Goal: Task Accomplishment & Management: Complete application form

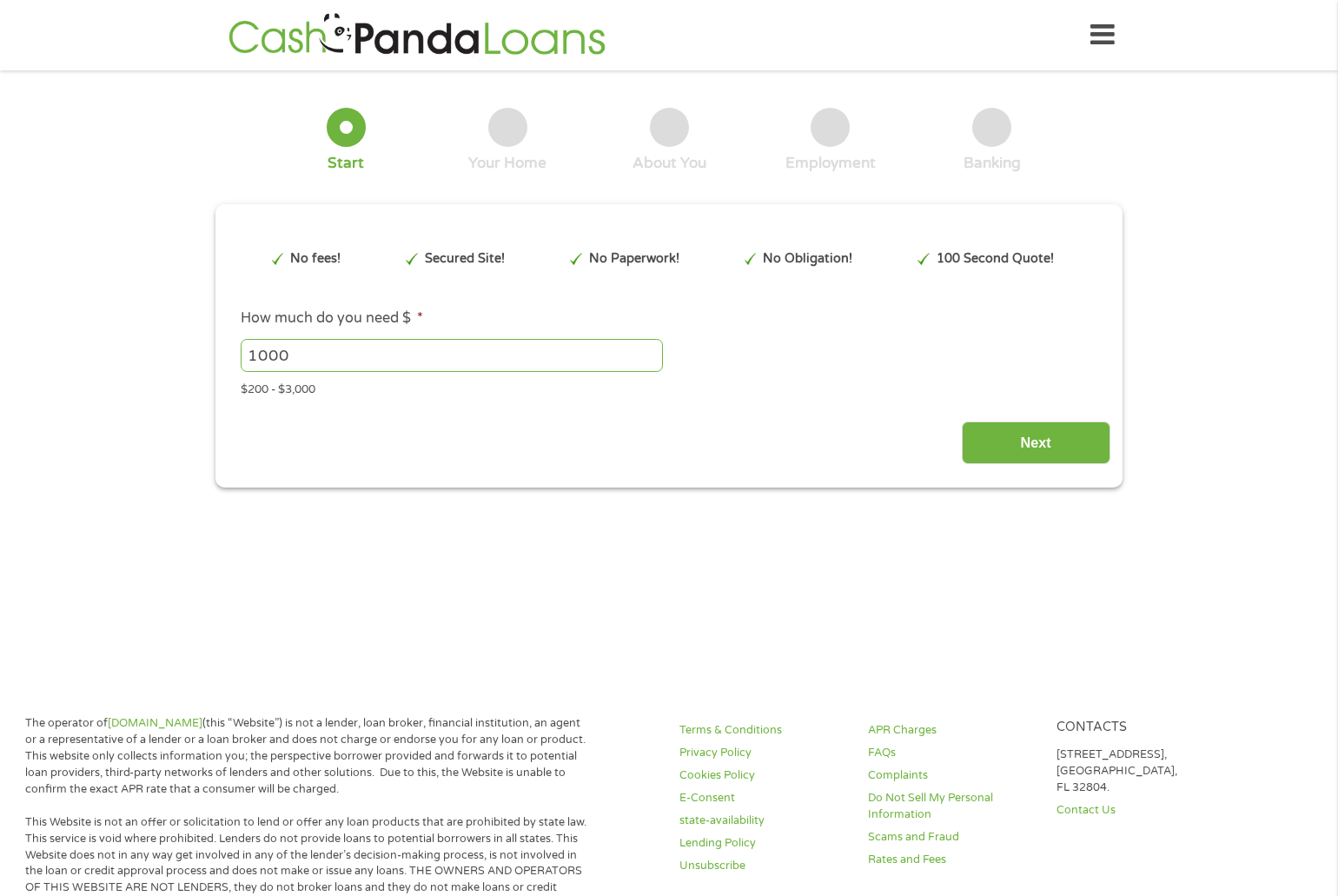
type input "EAIaIQobChMI2O7s-IKfjwMVIWlHAR3siR0OEAEYASAAEgLnLvD_BwE"
click at [294, 354] on input "1000" at bounding box center [451, 355] width 422 height 33
click at [649, 359] on input "999" at bounding box center [451, 355] width 422 height 33
click at [645, 350] on input "1000" at bounding box center [451, 355] width 422 height 33
click at [645, 350] on input "1001" at bounding box center [451, 355] width 422 height 33
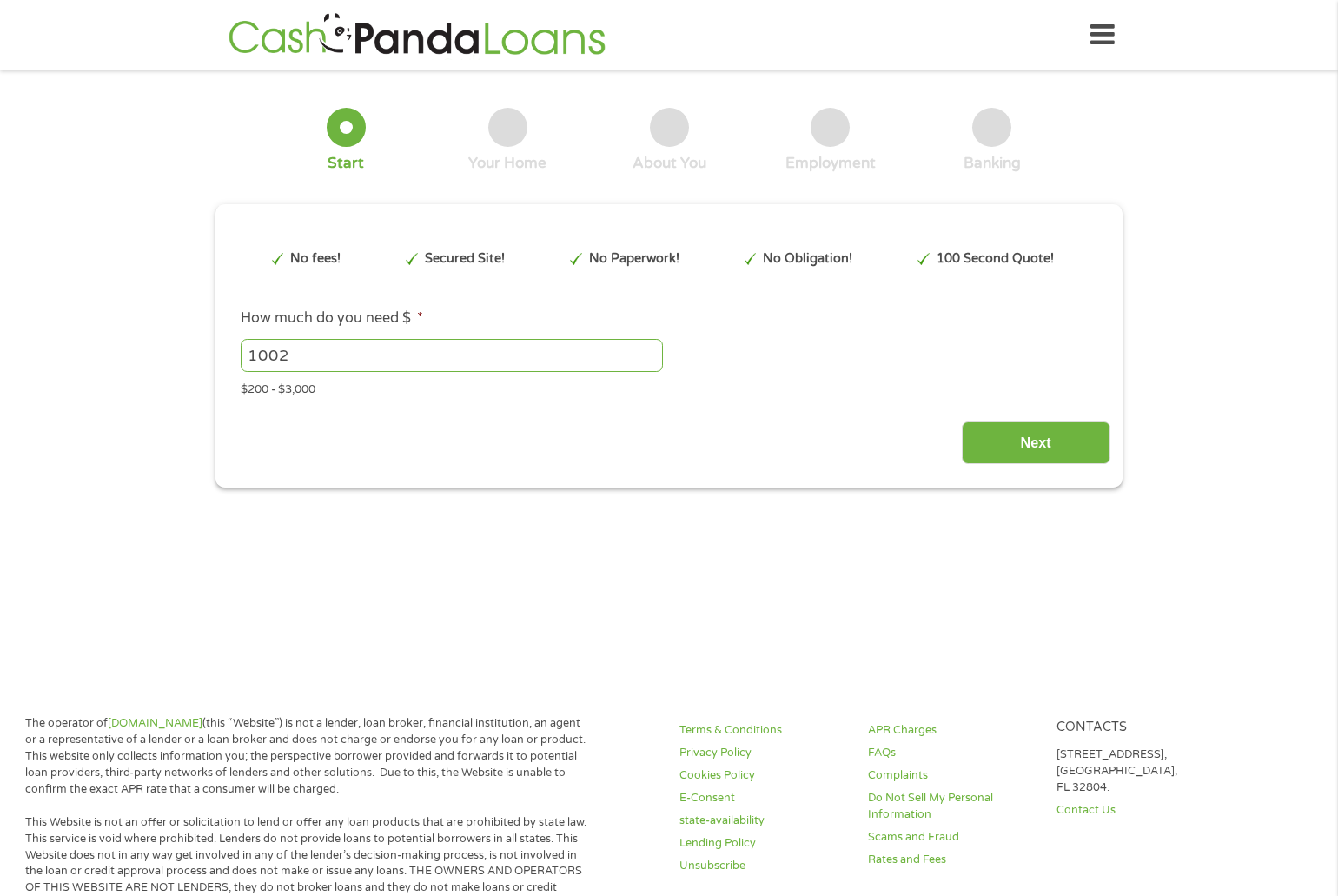
click at [645, 350] on input "1002" at bounding box center [451, 355] width 422 height 33
click at [305, 385] on div "$200 - $3,000" at bounding box center [669, 386] width 857 height 24
drag, startPoint x: 305, startPoint y: 357, endPoint x: 241, endPoint y: 360, distance: 64.1
click at [241, 360] on input "1002" at bounding box center [451, 355] width 422 height 33
type input "3000"
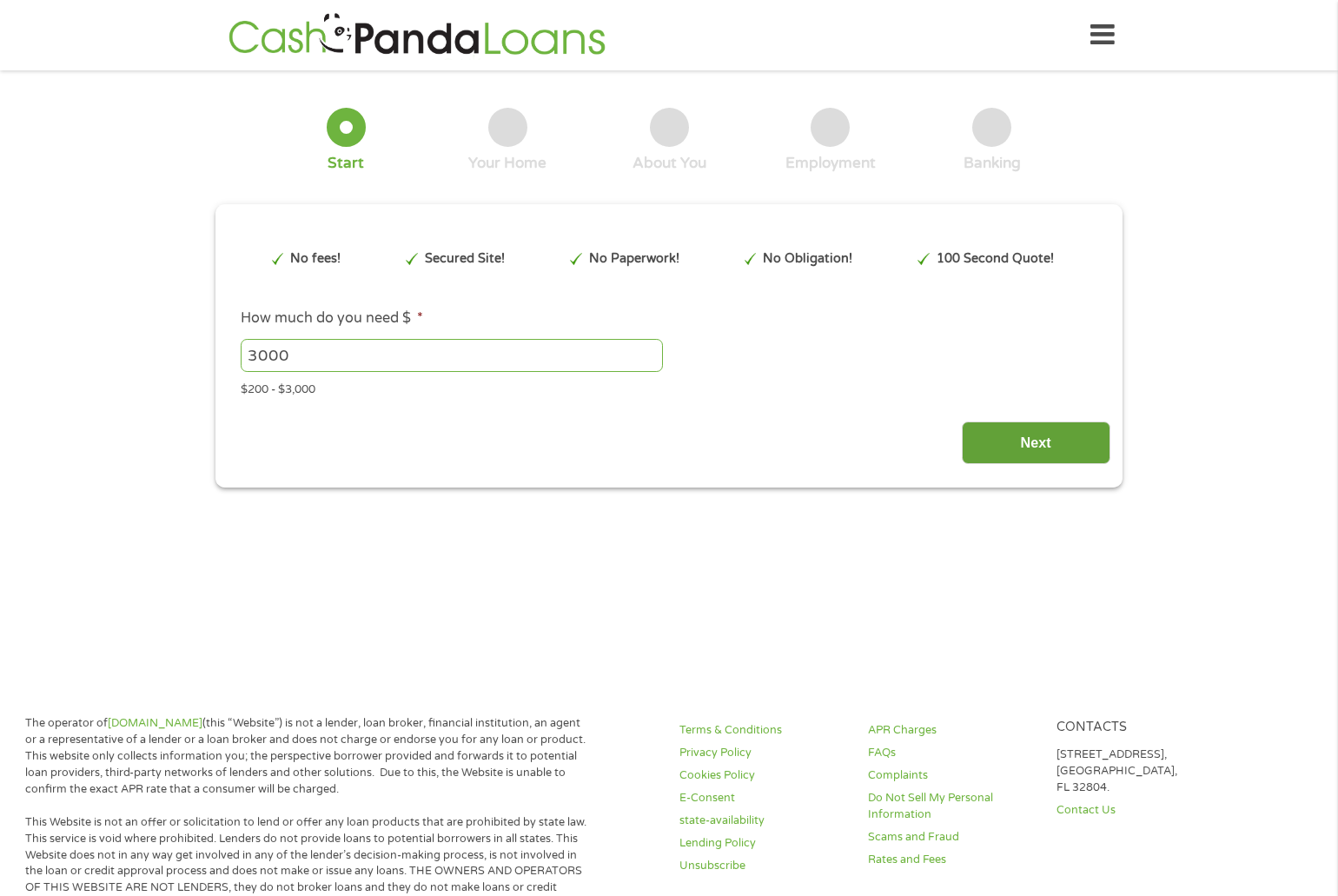
click at [1029, 450] on input "Next" at bounding box center [1036, 443] width 149 height 43
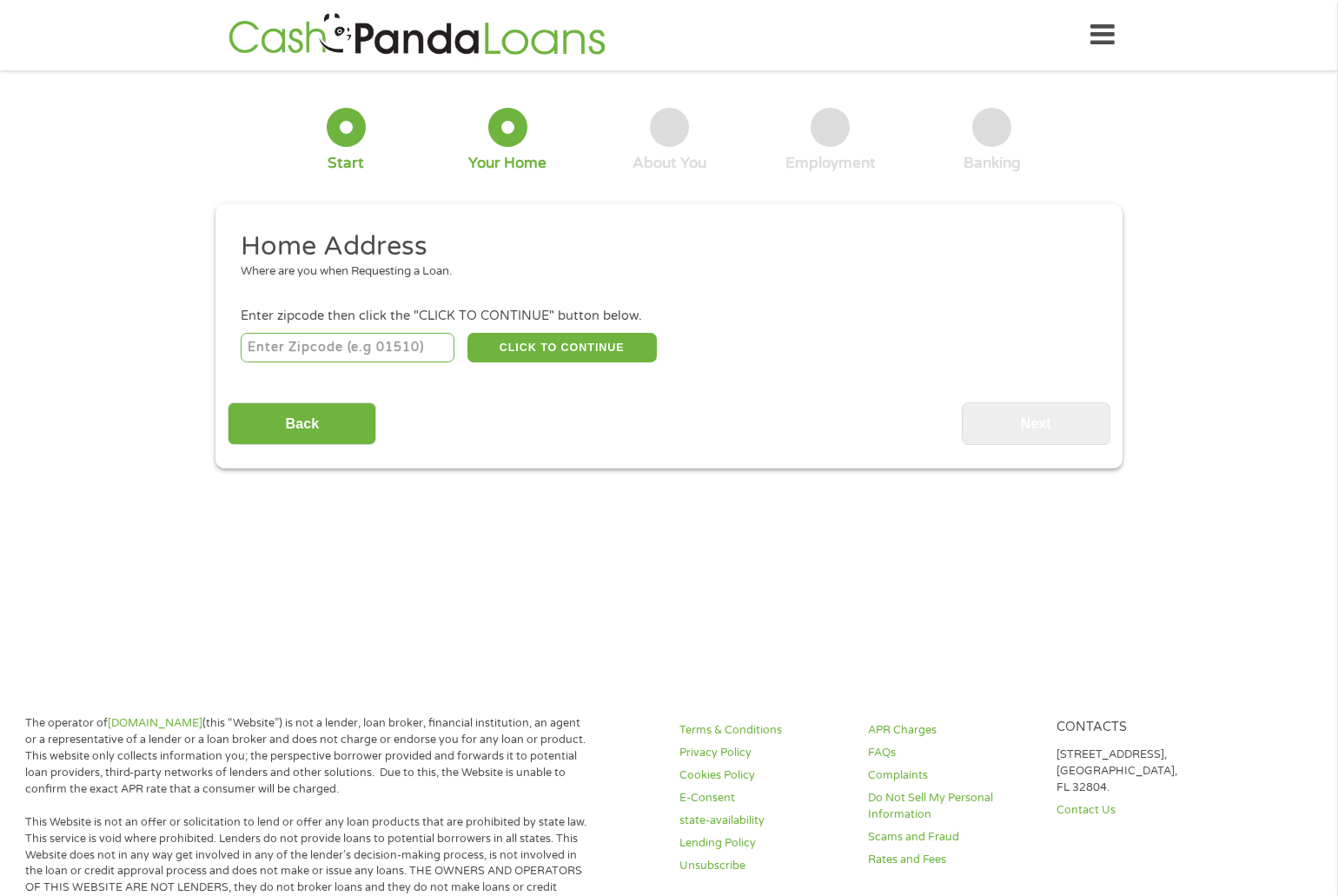
click at [321, 348] on input "number" at bounding box center [347, 347] width 215 height 30
type input "03246"
select select "[US_STATE]"
click at [542, 354] on button "CLICK TO CONTINUE" at bounding box center [562, 347] width 189 height 30
type input "03246"
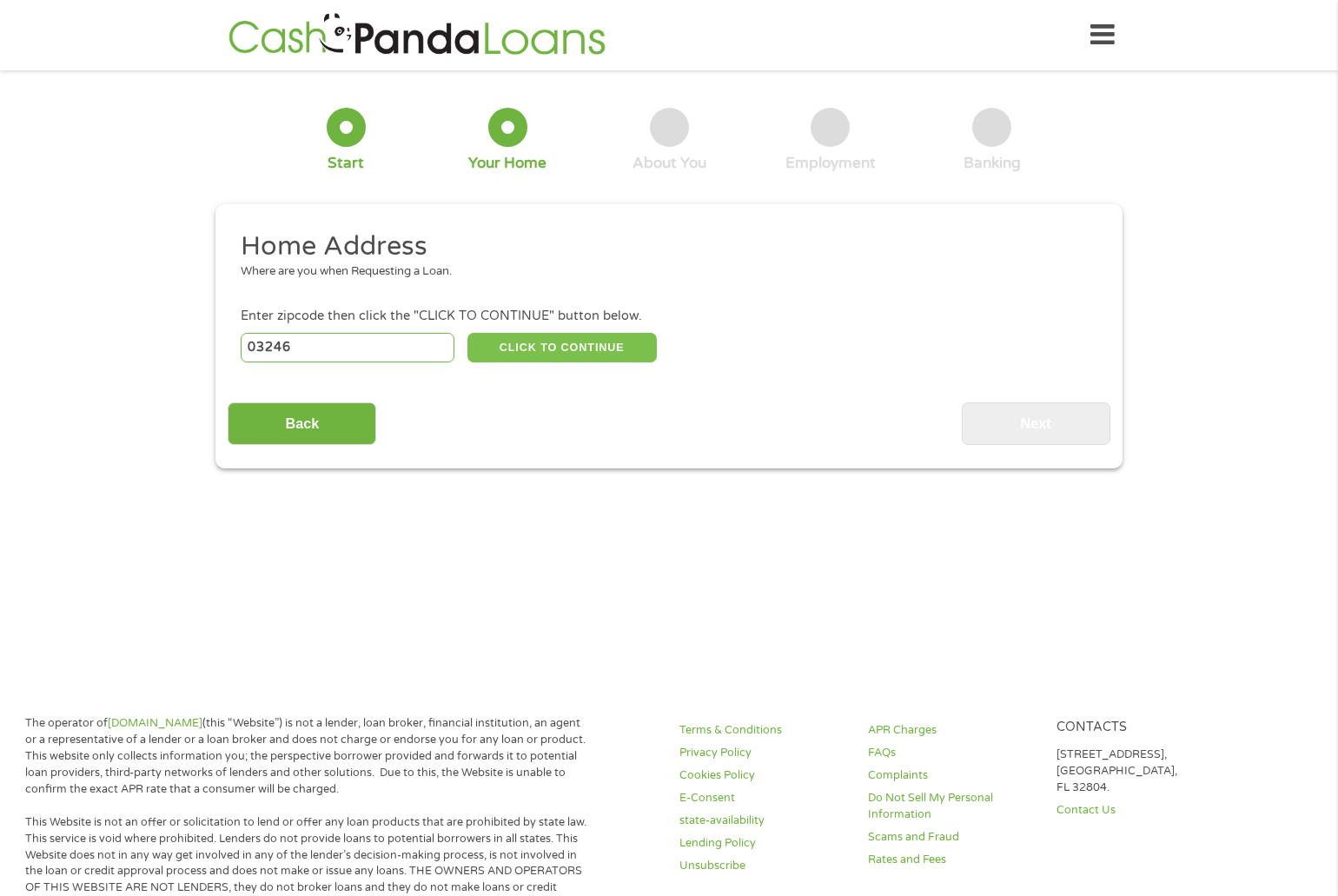
type input "Laconia"
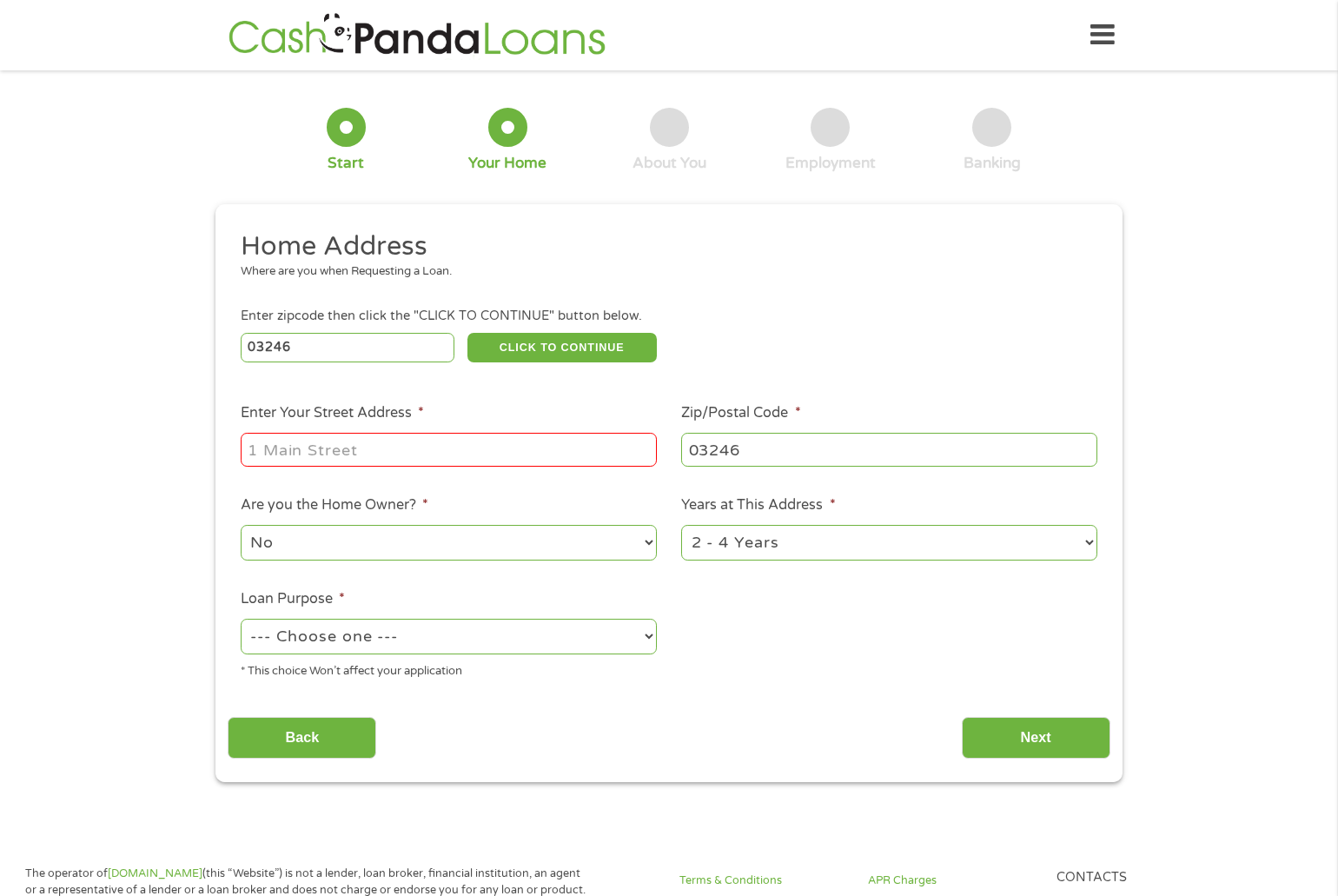
click at [443, 446] on input "Enter Your Street Address *" at bounding box center [449, 448] width 416 height 33
click at [406, 460] on input "[STREET_ADDRESS]" at bounding box center [449, 448] width 416 height 33
type input "[STREET_ADDRESS]"
click at [645, 537] on select "No Yes" at bounding box center [449, 542] width 416 height 35
click at [240, 525] on select "No Yes" at bounding box center [449, 542] width 416 height 35
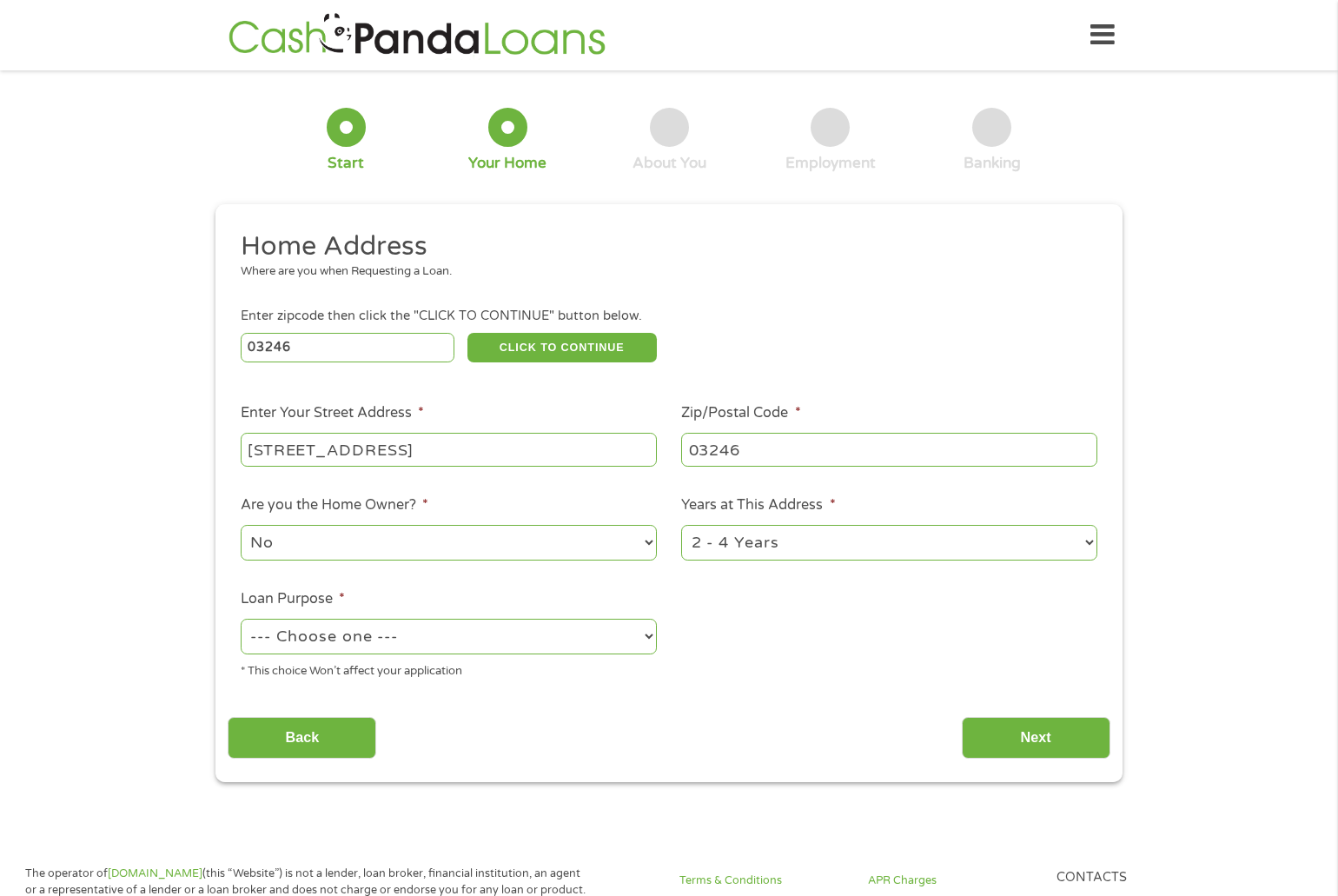
click at [1086, 541] on select "1 Year or less 1 - 2 Years 2 - 4 Years Over 4 Years" at bounding box center [889, 542] width 416 height 35
select select "60months"
click at [681, 525] on select "1 Year or less 1 - 2 Years 2 - 4 Years Over 4 Years" at bounding box center [889, 542] width 416 height 35
click at [646, 637] on select "--- Choose one --- Pay Bills Debt Consolidation Home Improvement Major Purchase…" at bounding box center [449, 636] width 416 height 35
select select "debtconsolidation"
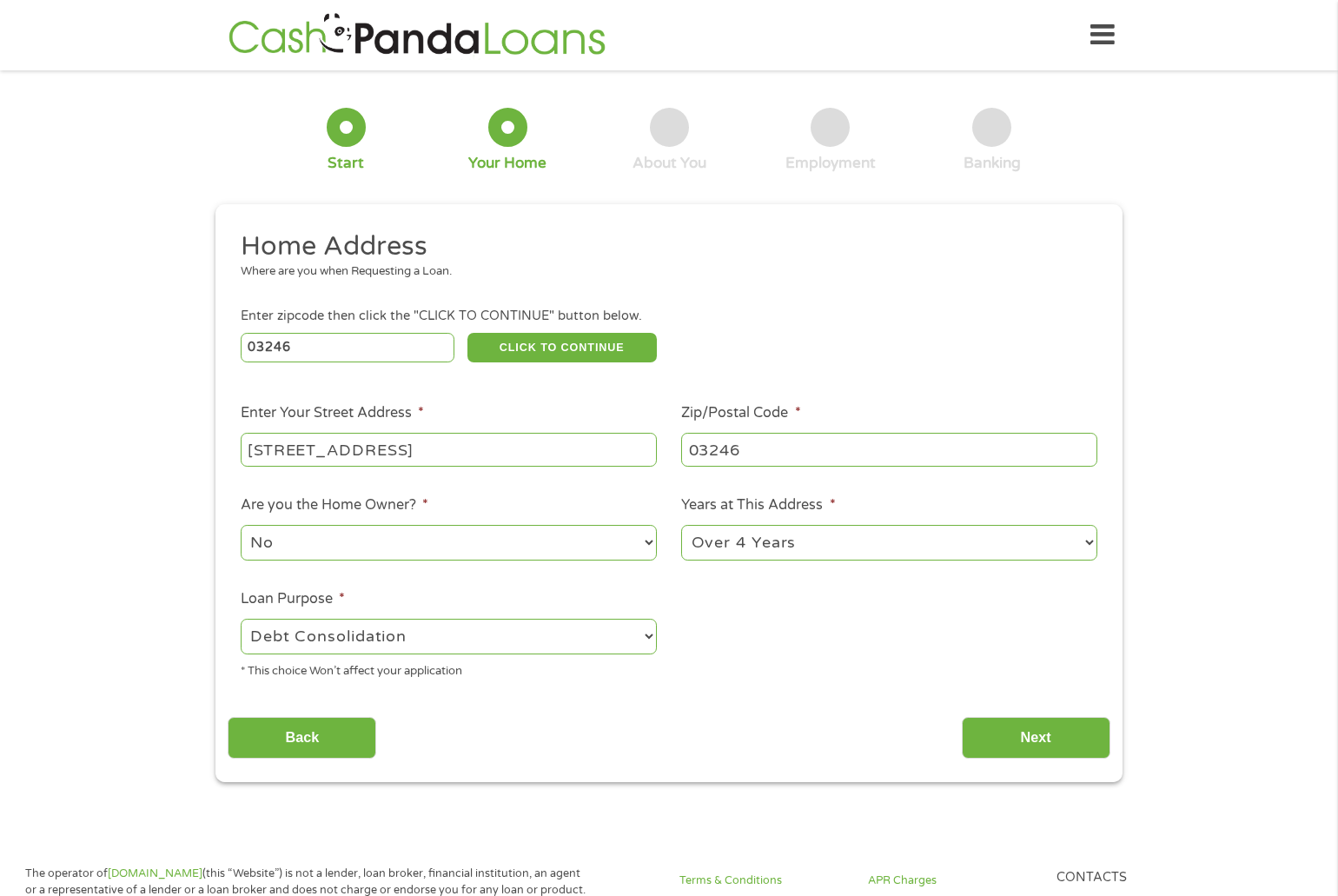
click at [240, 618] on select "--- Choose one --- Pay Bills Debt Consolidation Home Improvement Major Purchase…" at bounding box center [449, 636] width 416 height 35
click at [1007, 735] on input "Next" at bounding box center [1036, 738] width 149 height 43
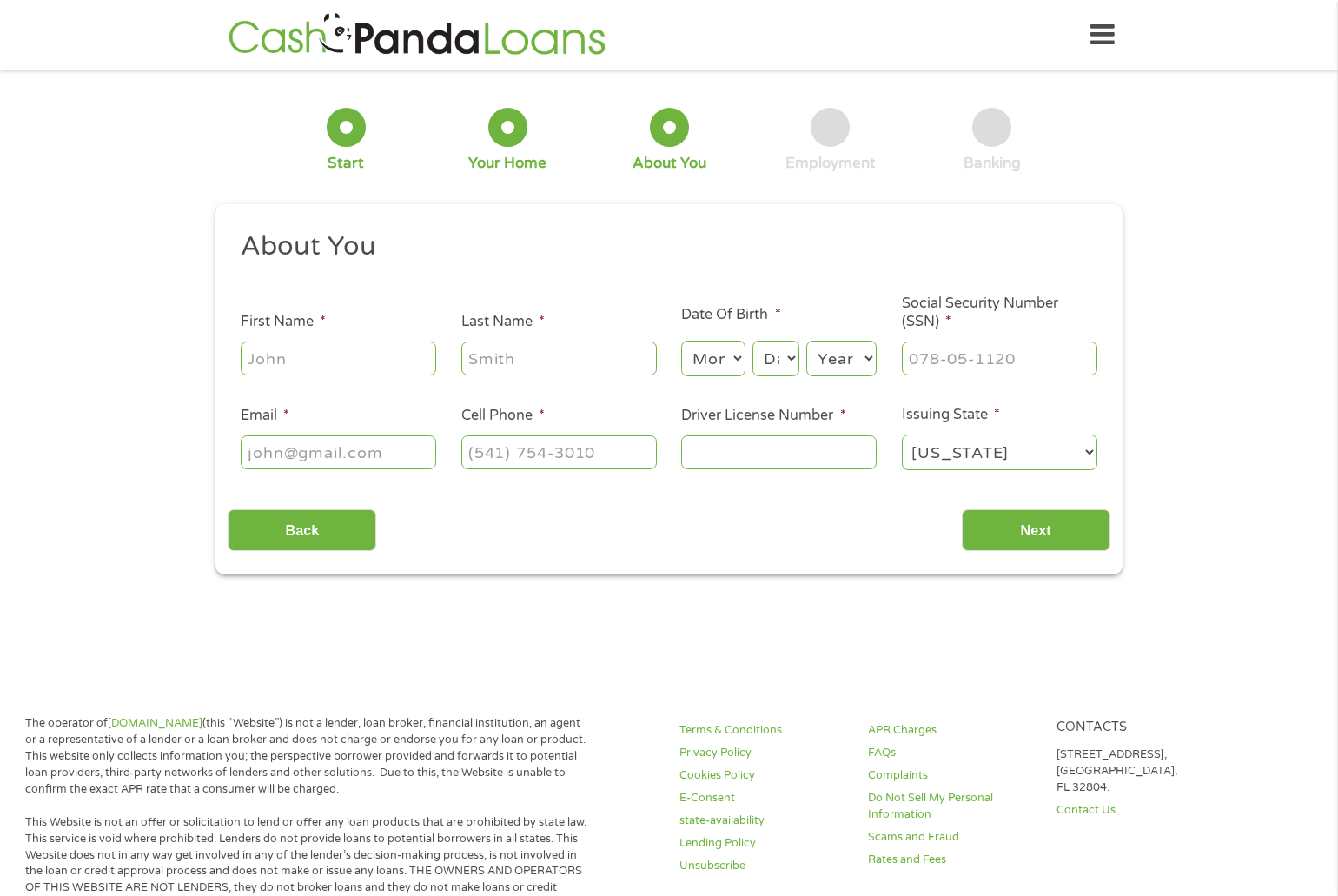
scroll to position [7, 7]
click at [388, 354] on input "First Name *" at bounding box center [338, 358] width 196 height 33
type input "[PERSON_NAME]"
type input "[EMAIL_ADDRESS][DOMAIN_NAME]"
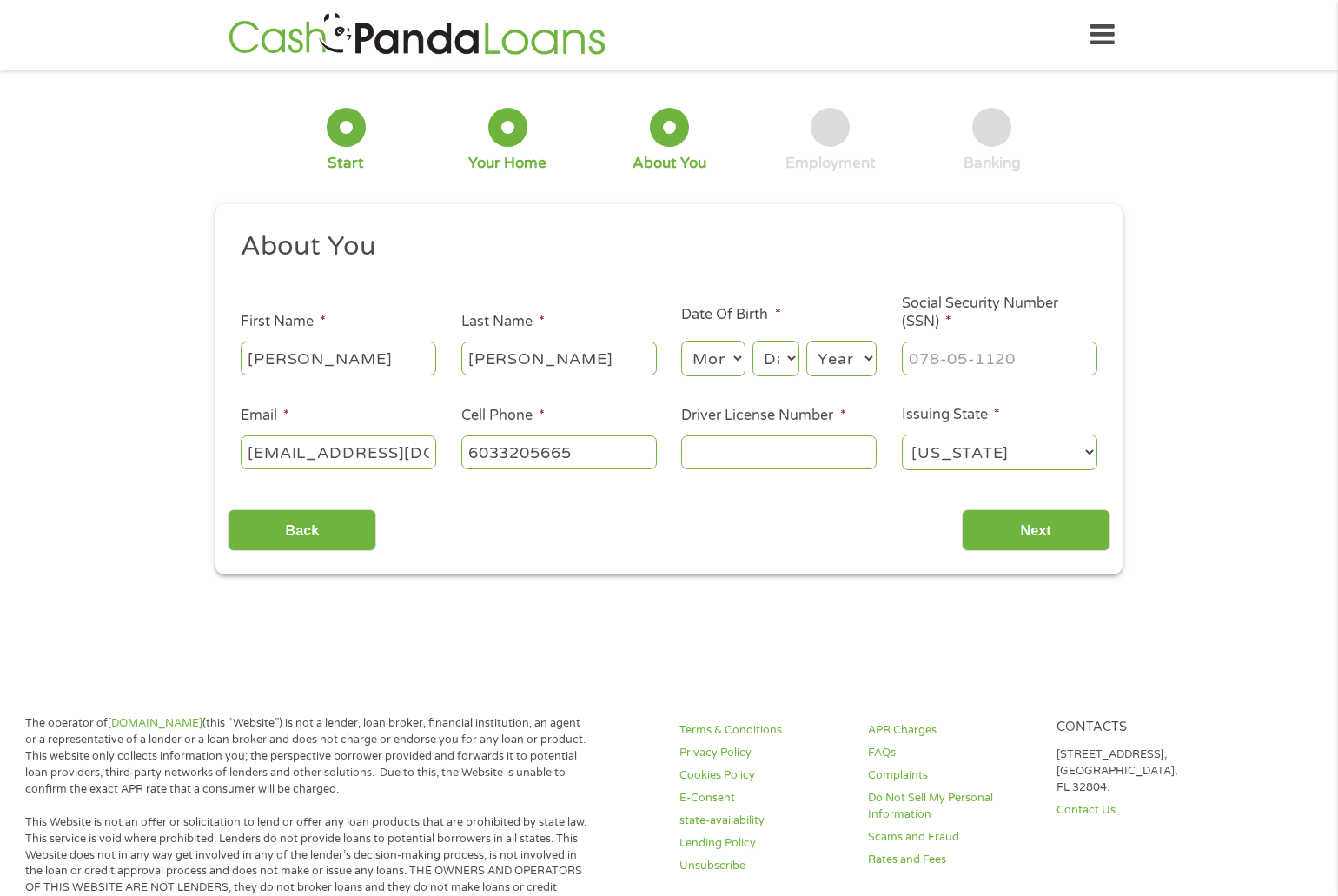
type input "[PHONE_NUMBER]"
click at [735, 360] on select "Month 1 2 3 4 5 6 7 8 9 10 11 12" at bounding box center [713, 358] width 63 height 35
select select "4"
click at [681, 341] on select "Month 1 2 3 4 5 6 7 8 9 10 11 12" at bounding box center [713, 358] width 63 height 35
click at [788, 359] on select "Day 1 2 3 4 5 6 7 8 9 10 11 12 13 14 15 16 17 18 19 20 21 22 23 24 25 26 27 28 …" at bounding box center [775, 358] width 47 height 35
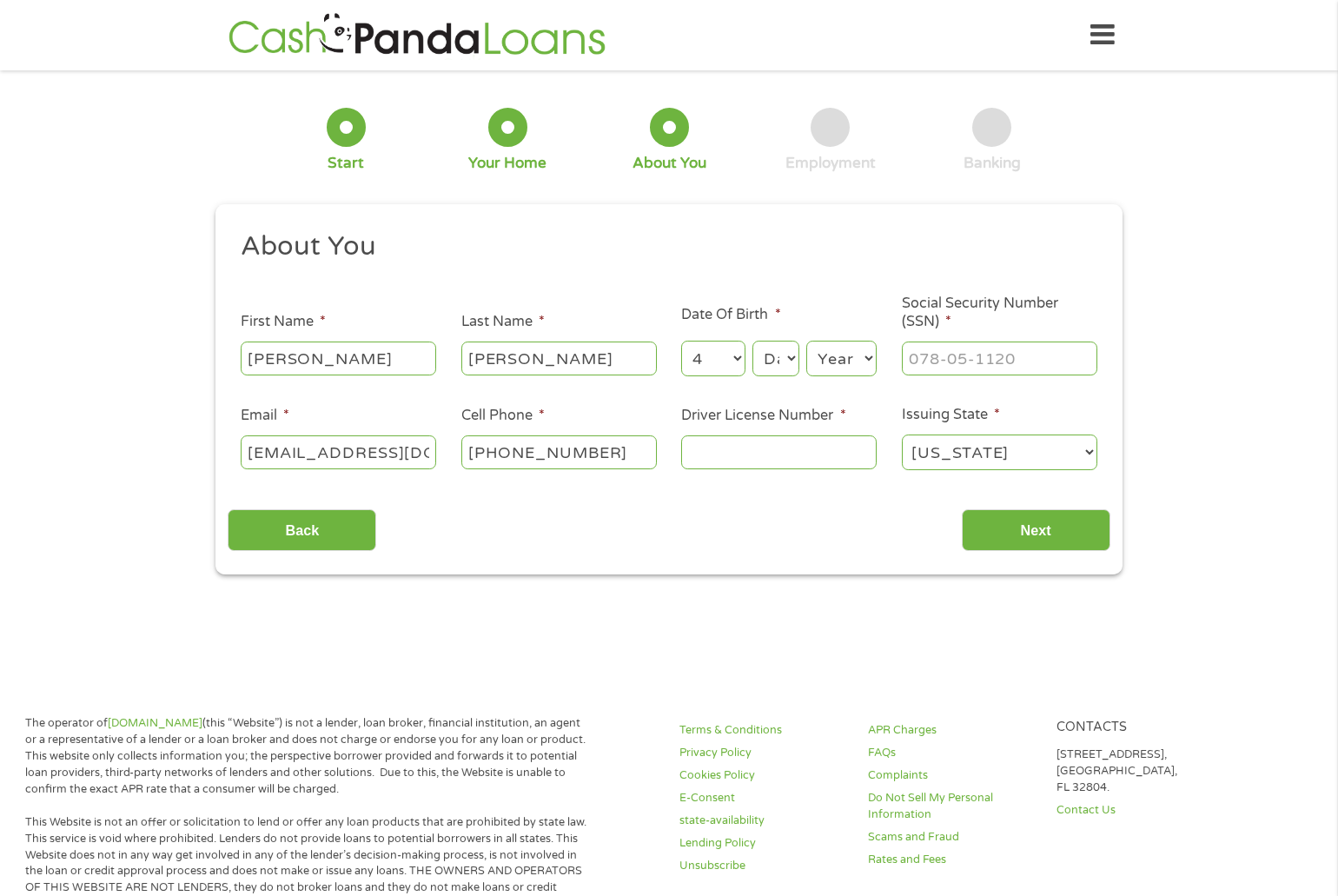
select select "2"
click at [752, 341] on select "Day 1 2 3 4 5 6 7 8 9 10 11 12 13 14 15 16 17 18 19 20 21 22 23 24 25 26 27 28 …" at bounding box center [775, 358] width 47 height 35
click at [865, 358] on select "Year [DATE] 2006 2005 2004 2003 2002 2001 2000 1999 1998 1997 1996 1995 1994 19…" at bounding box center [842, 358] width 71 height 35
select select "1947"
click at [806, 341] on select "Year [DATE] 2006 2005 2004 2003 2002 2001 2000 1999 1998 1997 1996 1995 1994 19…" at bounding box center [842, 358] width 71 height 35
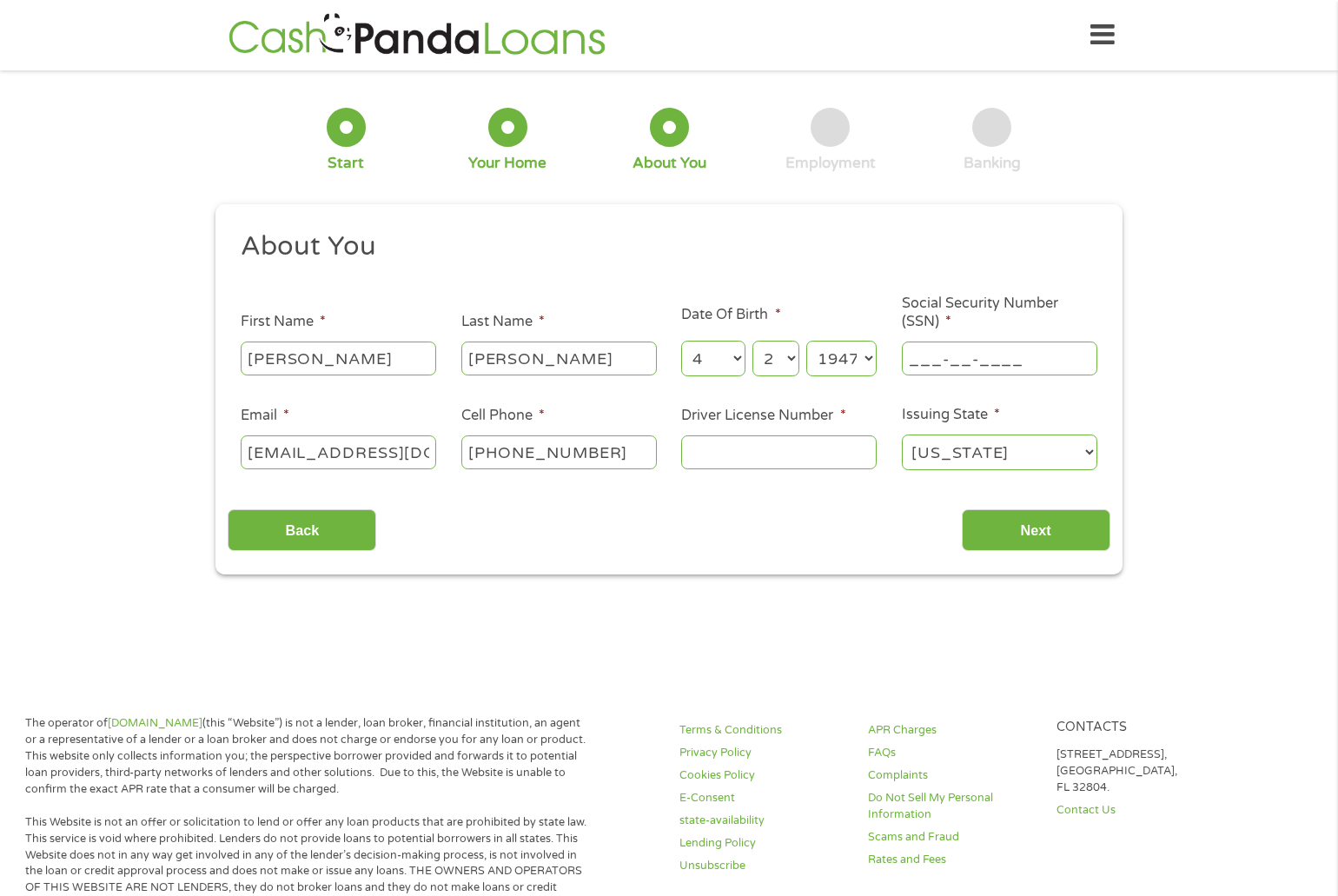
click at [932, 365] on input "___-__-____" at bounding box center [999, 358] width 196 height 33
type input "145-46-7373"
click at [749, 453] on input "Driver License Number *" at bounding box center [779, 451] width 196 height 33
type input "NHL17126287"
click at [1034, 534] on input "Next" at bounding box center [1036, 530] width 149 height 43
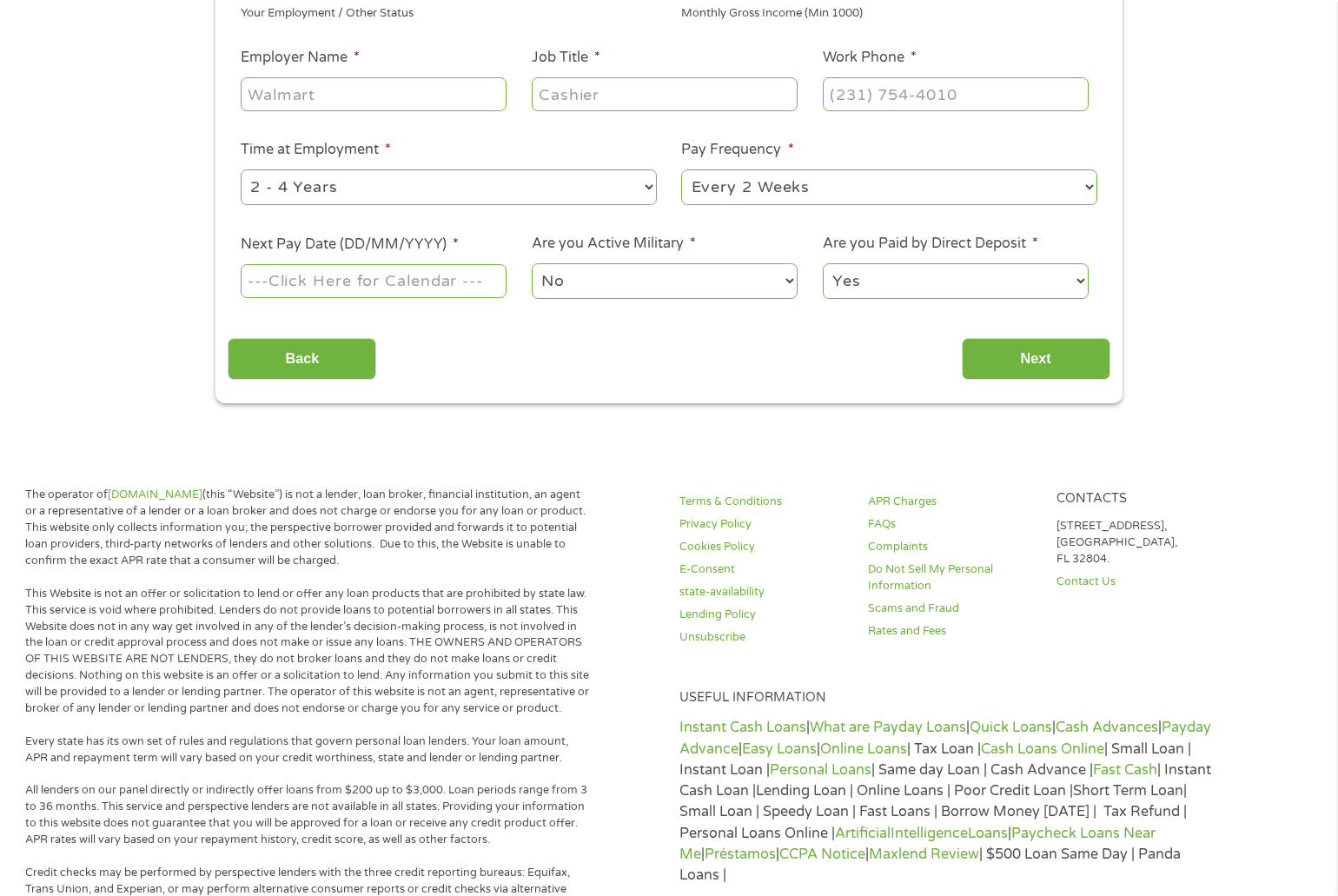
scroll to position [0, 0]
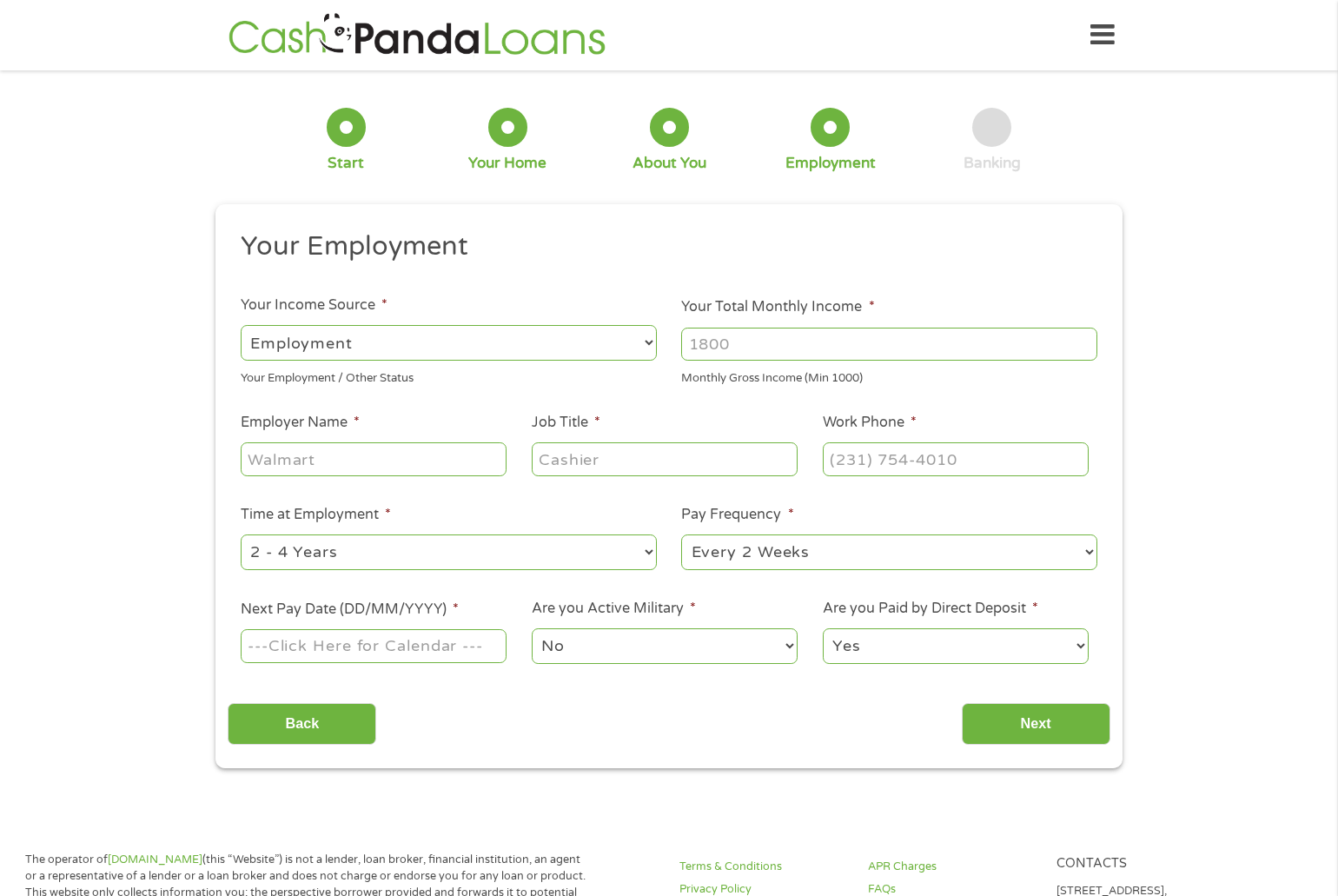
click at [430, 341] on select "--- Choose one --- Employment [DEMOGRAPHIC_DATA] Benefits" at bounding box center [449, 342] width 416 height 35
select select "selfEmployed"
click at [240, 324] on select "--- Choose one --- Employment [DEMOGRAPHIC_DATA] Benefits" at bounding box center [449, 342] width 416 height 35
click at [721, 344] on input "Your Total Monthly Income *" at bounding box center [889, 344] width 416 height 33
click at [731, 347] on input "Your Total Monthly Income *" at bounding box center [889, 344] width 416 height 33
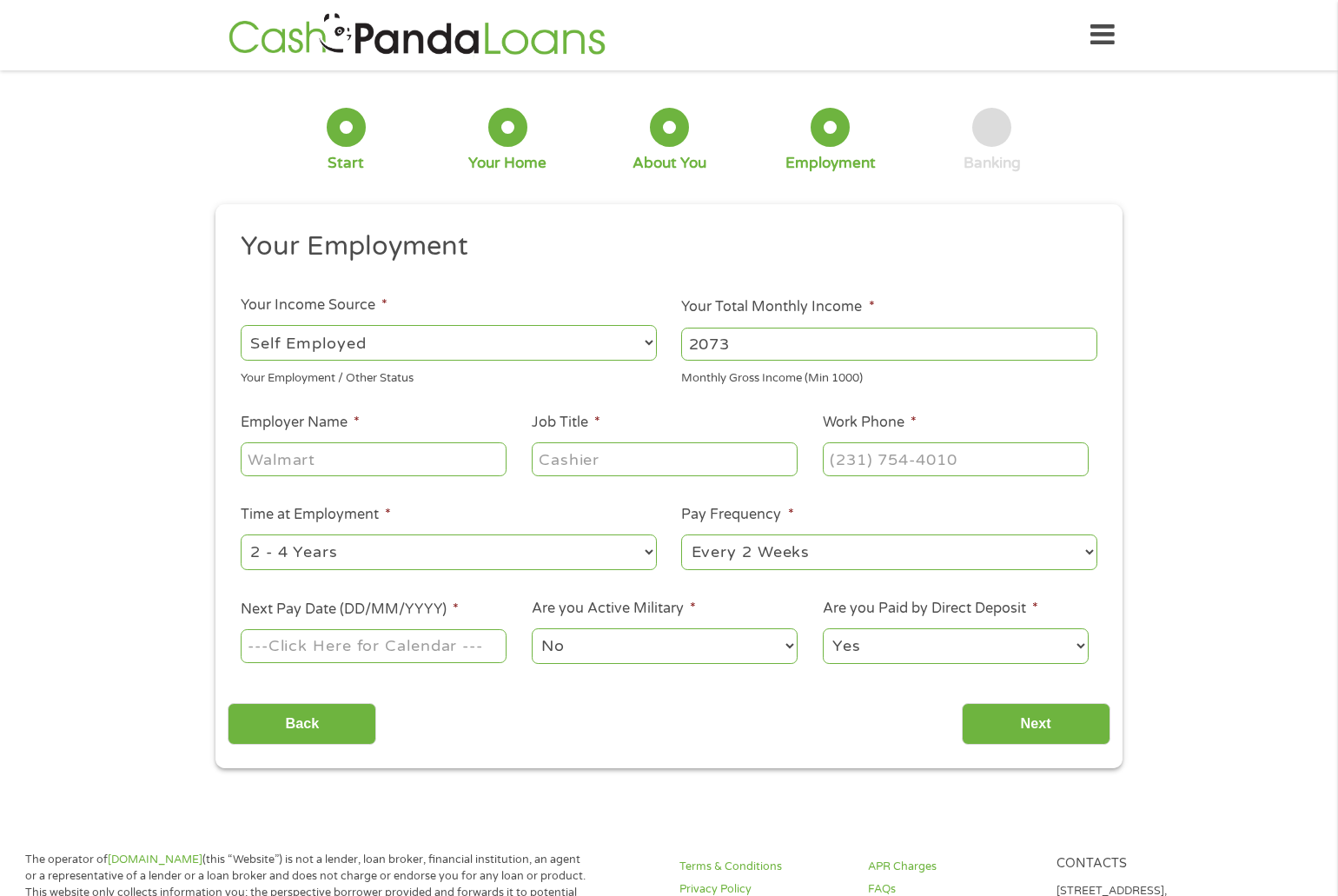
type input "2073"
click at [419, 465] on input "Employer Name *" at bounding box center [373, 458] width 266 height 33
click at [647, 343] on select "--- Choose one --- Employment [DEMOGRAPHIC_DATA] Benefits" at bounding box center [449, 342] width 416 height 35
click at [664, 136] on div at bounding box center [669, 127] width 39 height 39
click at [511, 139] on div at bounding box center [508, 127] width 39 height 39
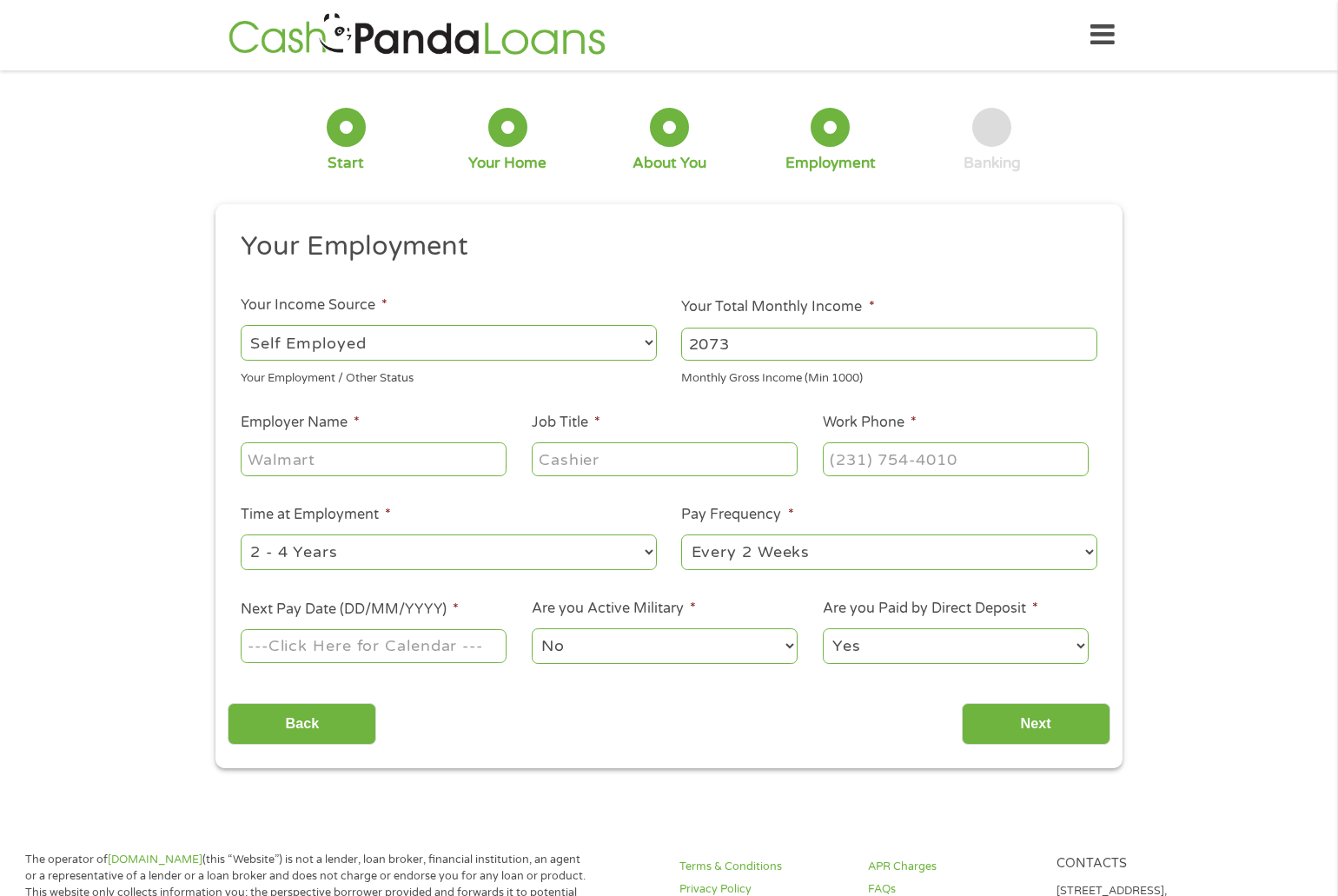
click at [647, 340] on select "--- Choose one --- Employment [DEMOGRAPHIC_DATA] Benefits" at bounding box center [449, 342] width 416 height 35
select select "fullTime"
click at [240, 324] on select "--- Choose one --- Employment [DEMOGRAPHIC_DATA] Benefits" at bounding box center [449, 342] width 416 height 35
click at [370, 455] on input "Employer Name *" at bounding box center [373, 458] width 266 height 33
type input "g"
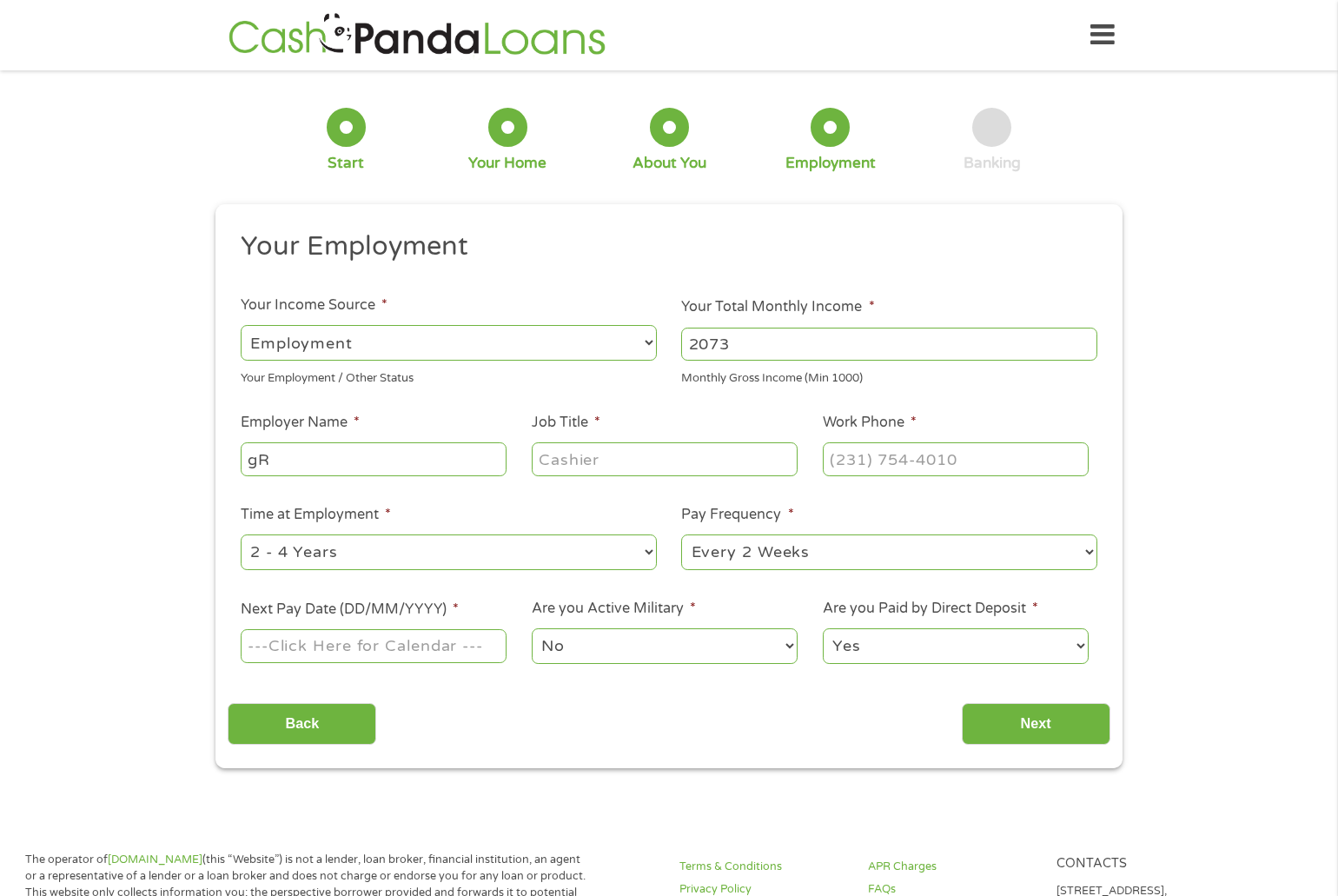
type input "g"
type input "GraniteState Shuttle"
click at [547, 458] on input "Job Title *" at bounding box center [664, 458] width 266 height 33
type input "Courier Driver"
type input "(___) ___-____"
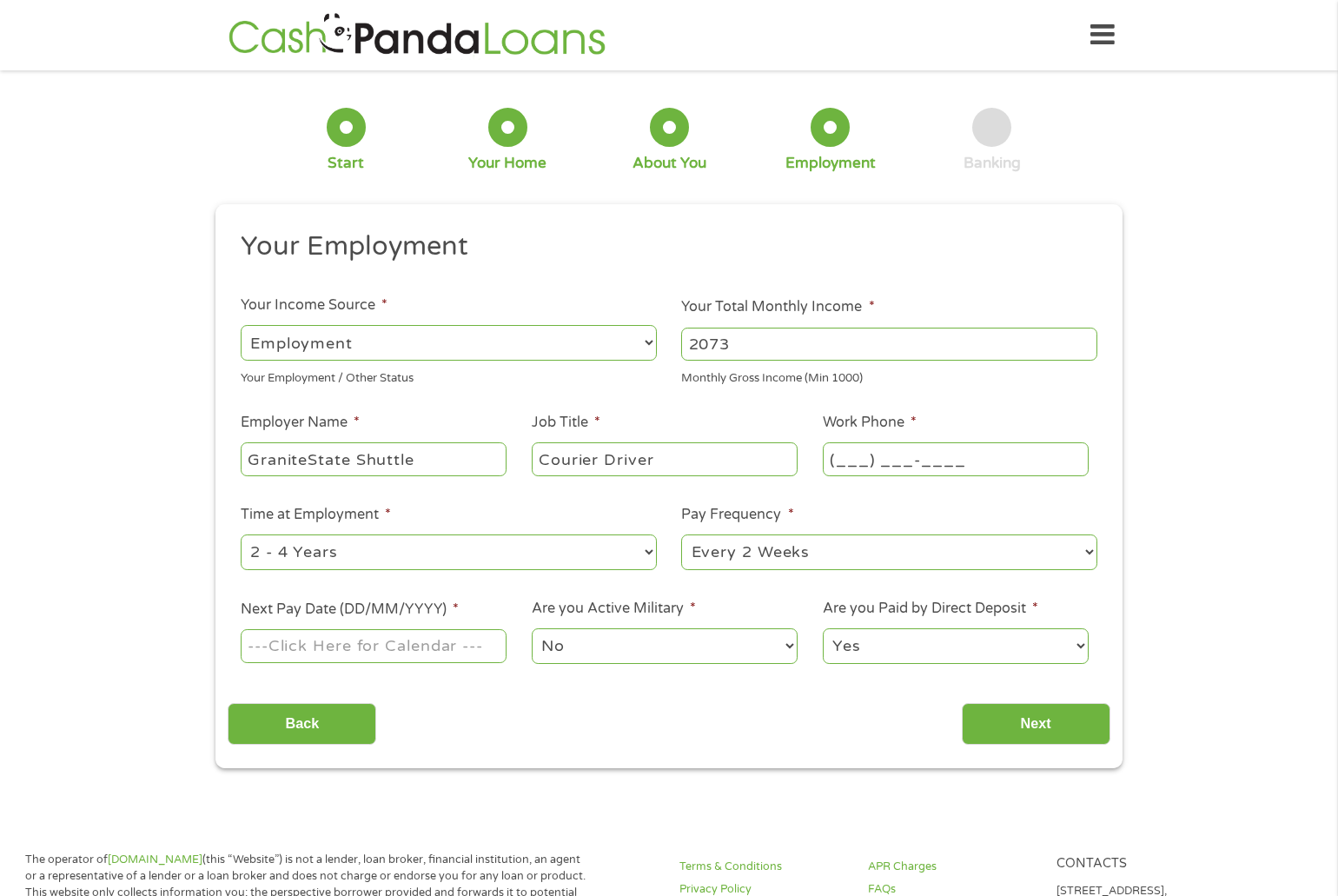
click at [856, 464] on input "(___) ___-____" at bounding box center [955, 458] width 266 height 33
click at [312, 461] on input "GraniteState Shuttle" at bounding box center [373, 458] width 266 height 33
type input "Granite State Shuttle"
type input "(___) ___-____"
click at [859, 460] on input "(___) ___-____" at bounding box center [955, 458] width 266 height 33
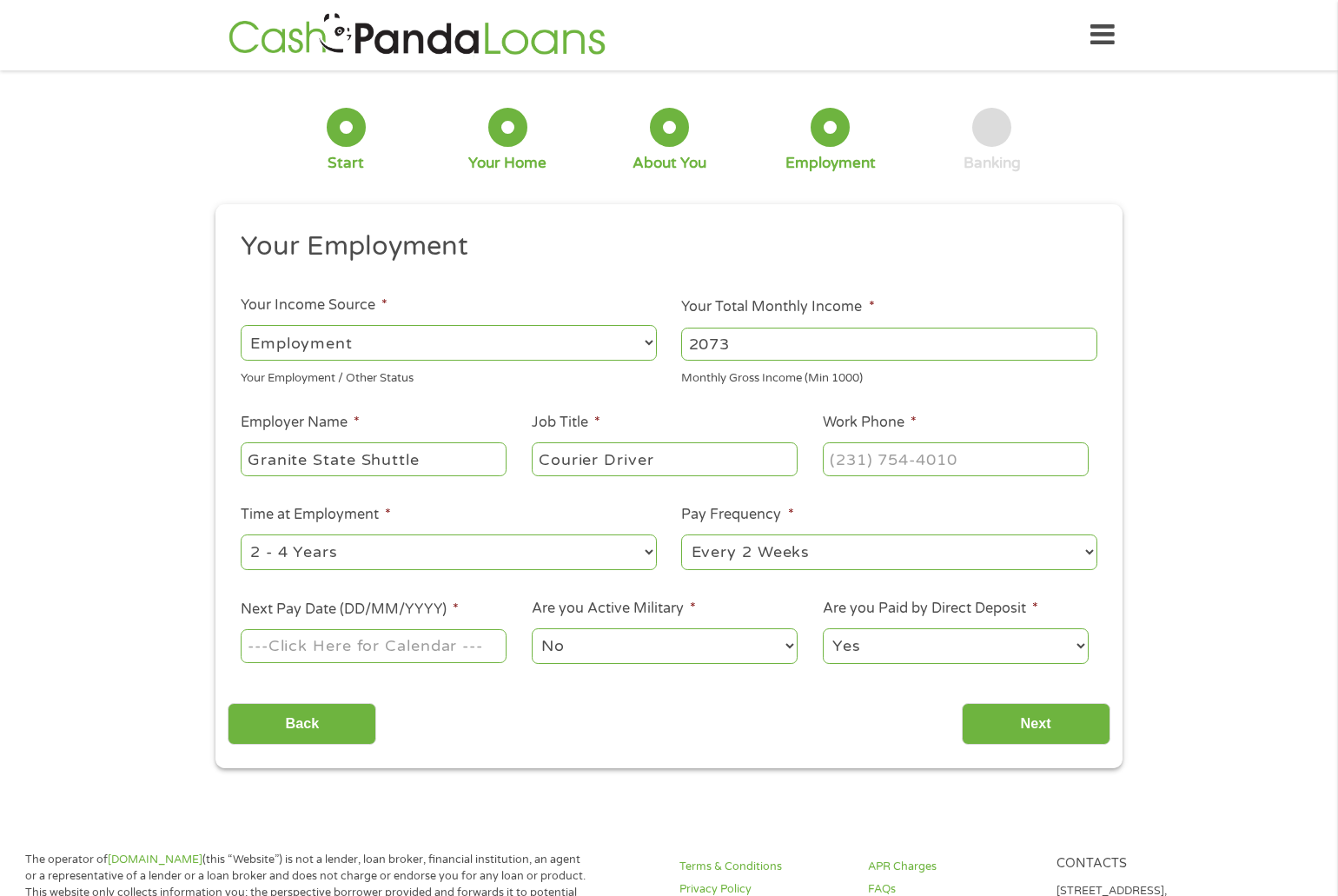
drag, startPoint x: 433, startPoint y: 462, endPoint x: 225, endPoint y: 452, distance: 208.2
click at [225, 452] on div "This field is hidden when viewing the form gclid EAIaIQobChMI2O7s-IKfjwMVIWlHAR…" at bounding box center [669, 486] width 907 height 564
type input "[PERSON_NAME] Equitiies, Inc."
drag, startPoint x: 744, startPoint y: 344, endPoint x: 688, endPoint y: 347, distance: 56.1
click at [688, 347] on input "2073" at bounding box center [889, 344] width 416 height 33
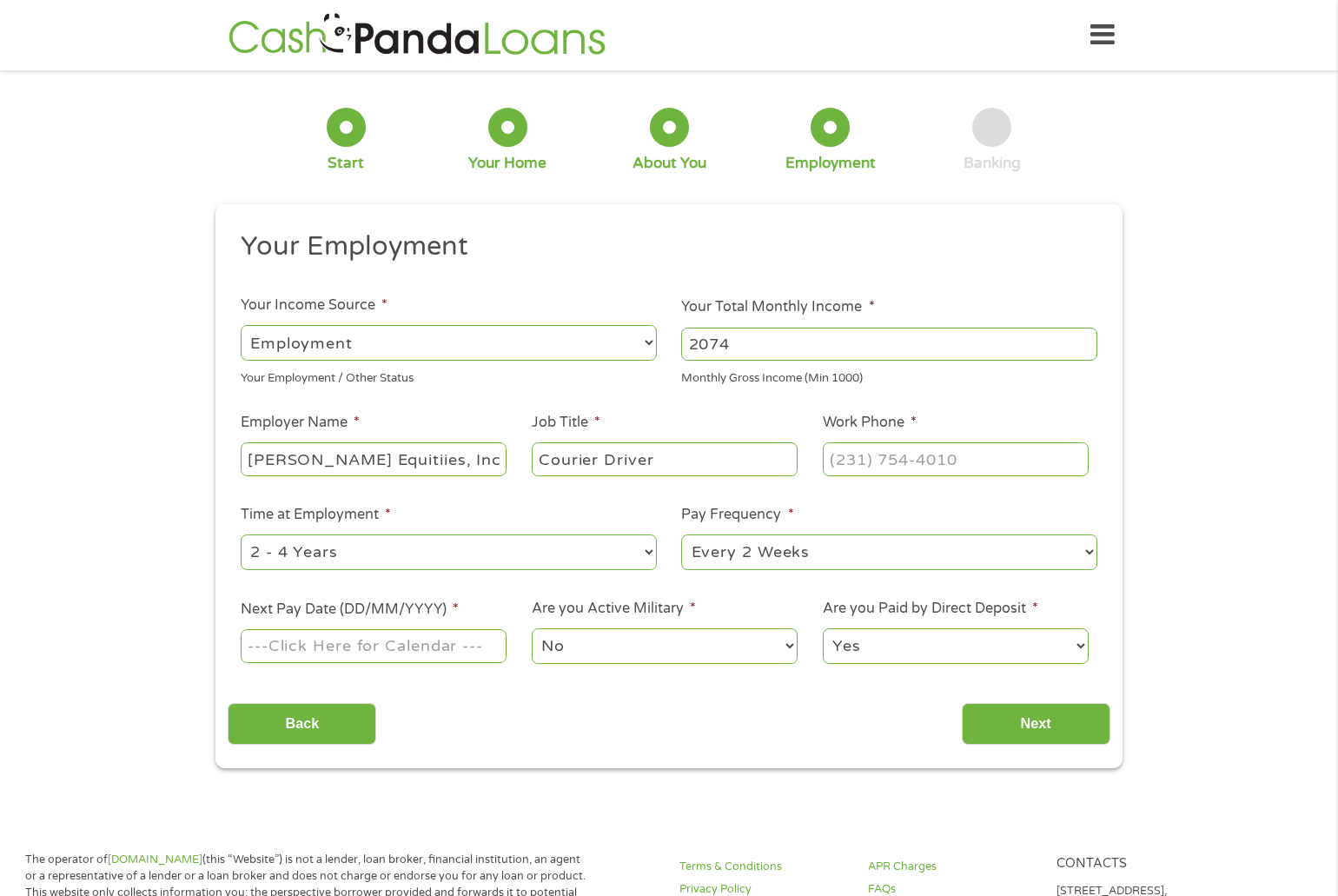
click at [1086, 338] on input "2074" at bounding box center [889, 344] width 416 height 33
click at [1086, 338] on input "2076" at bounding box center [889, 344] width 416 height 33
drag, startPoint x: 749, startPoint y: 347, endPoint x: 625, endPoint y: 360, distance: 124.7
click at [625, 360] on ul "Your Employment Your Income Source * --- Choose one --- Employment [DEMOGRAPHIC…" at bounding box center [669, 454] width 882 height 450
type input "3144"
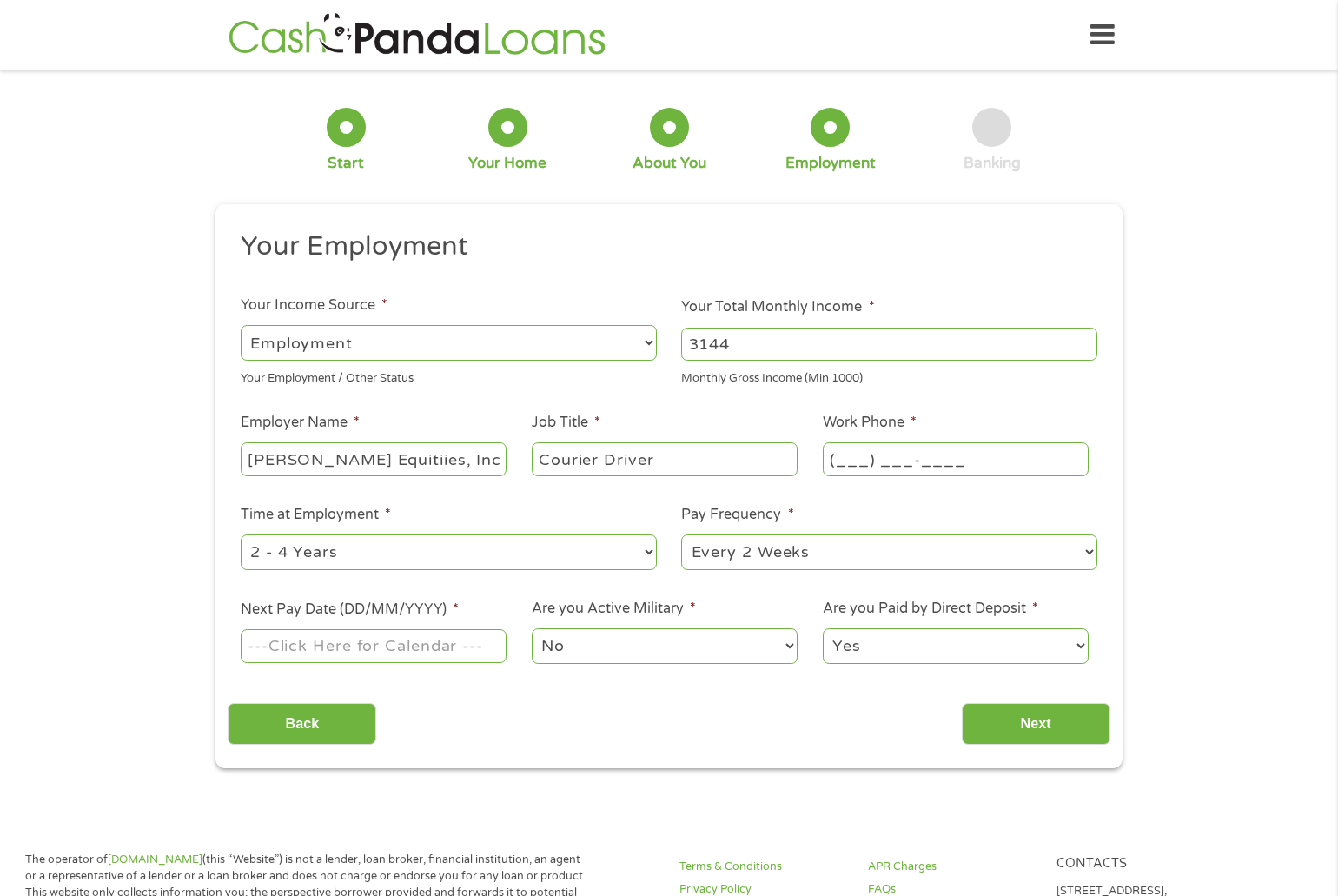
click at [847, 458] on input "(___) ___-____" at bounding box center [955, 458] width 266 height 33
drag, startPoint x: 981, startPoint y: 460, endPoint x: 789, endPoint y: 464, distance: 192.0
click at [789, 464] on ul "Your Employment Your Income Source * --- Choose one --- Employment [DEMOGRAPHIC…" at bounding box center [669, 454] width 882 height 450
type input "[PHONE_NUMBER]"
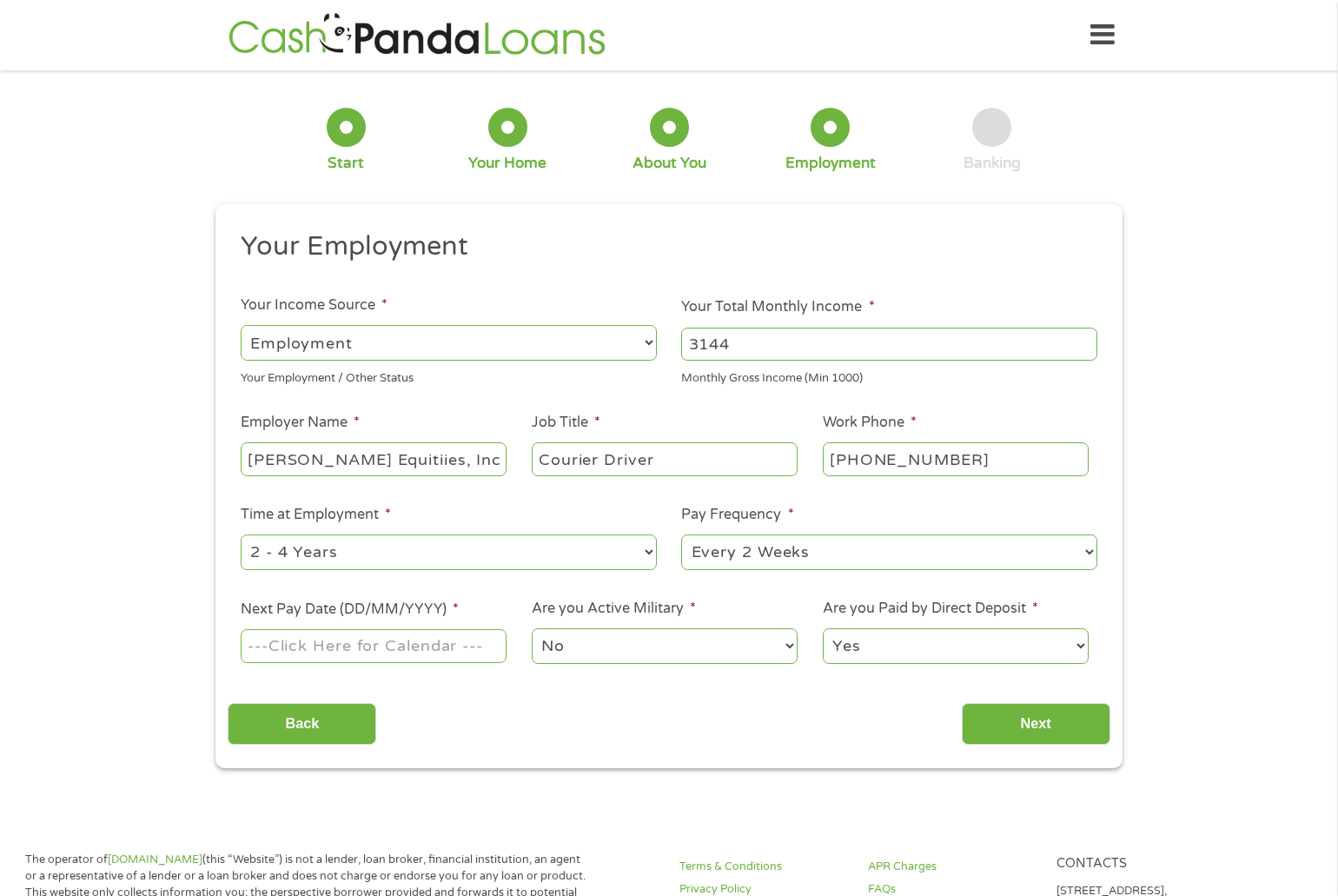
click at [359, 641] on input "Next Pay Date (DD/MM/YYYY) *" at bounding box center [373, 645] width 266 height 33
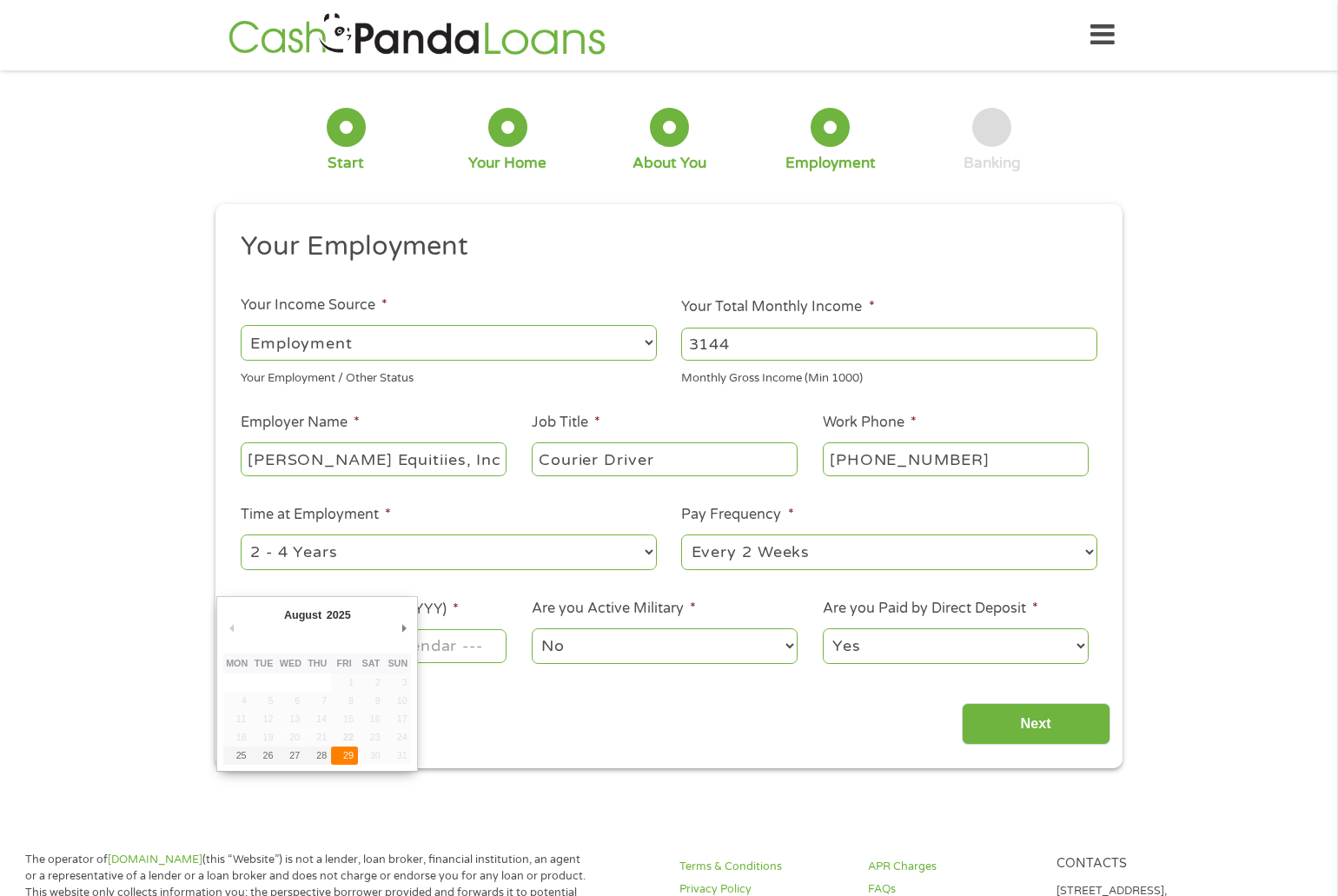
type input "[DATE]"
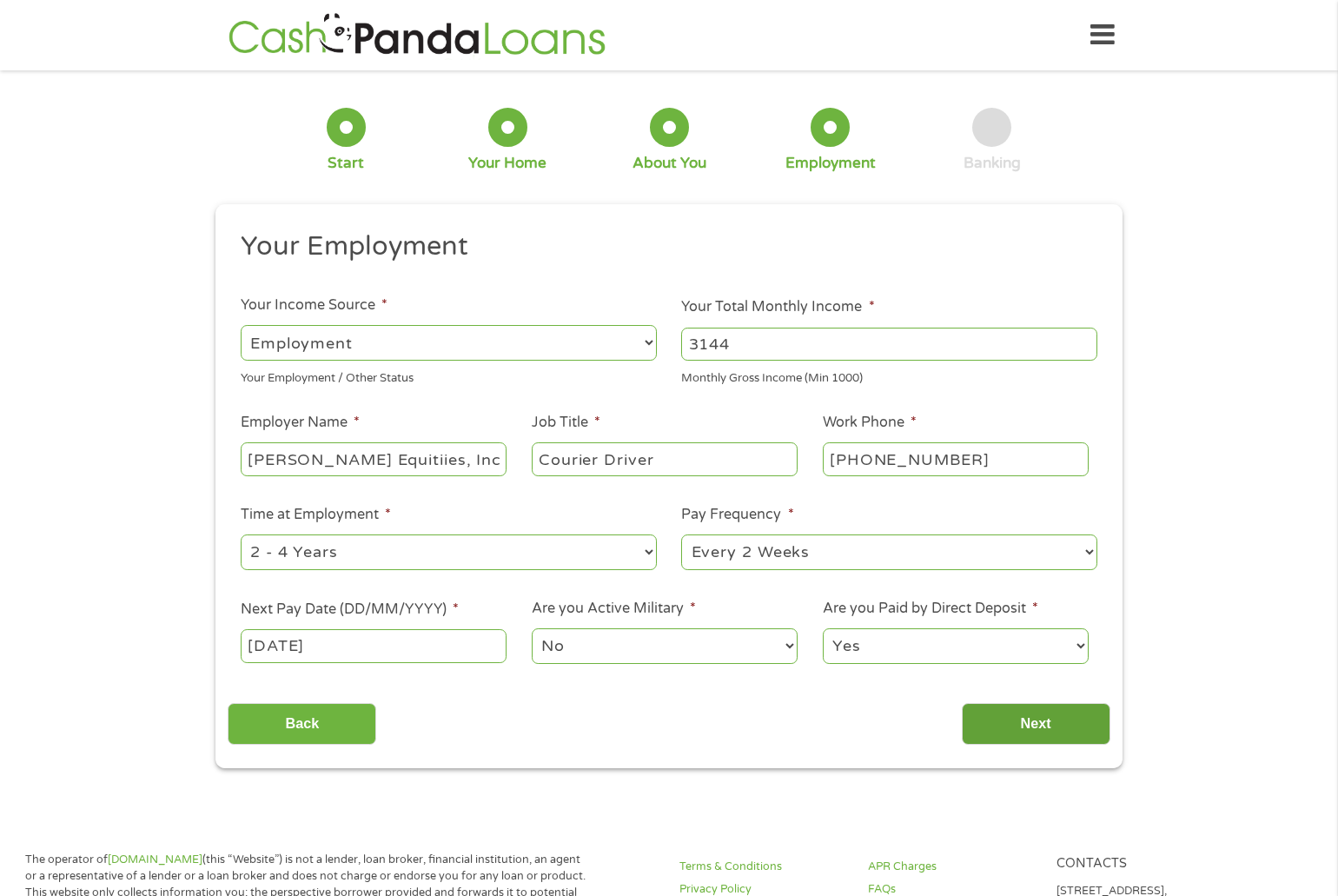
click at [1049, 725] on input "Next" at bounding box center [1036, 723] width 149 height 43
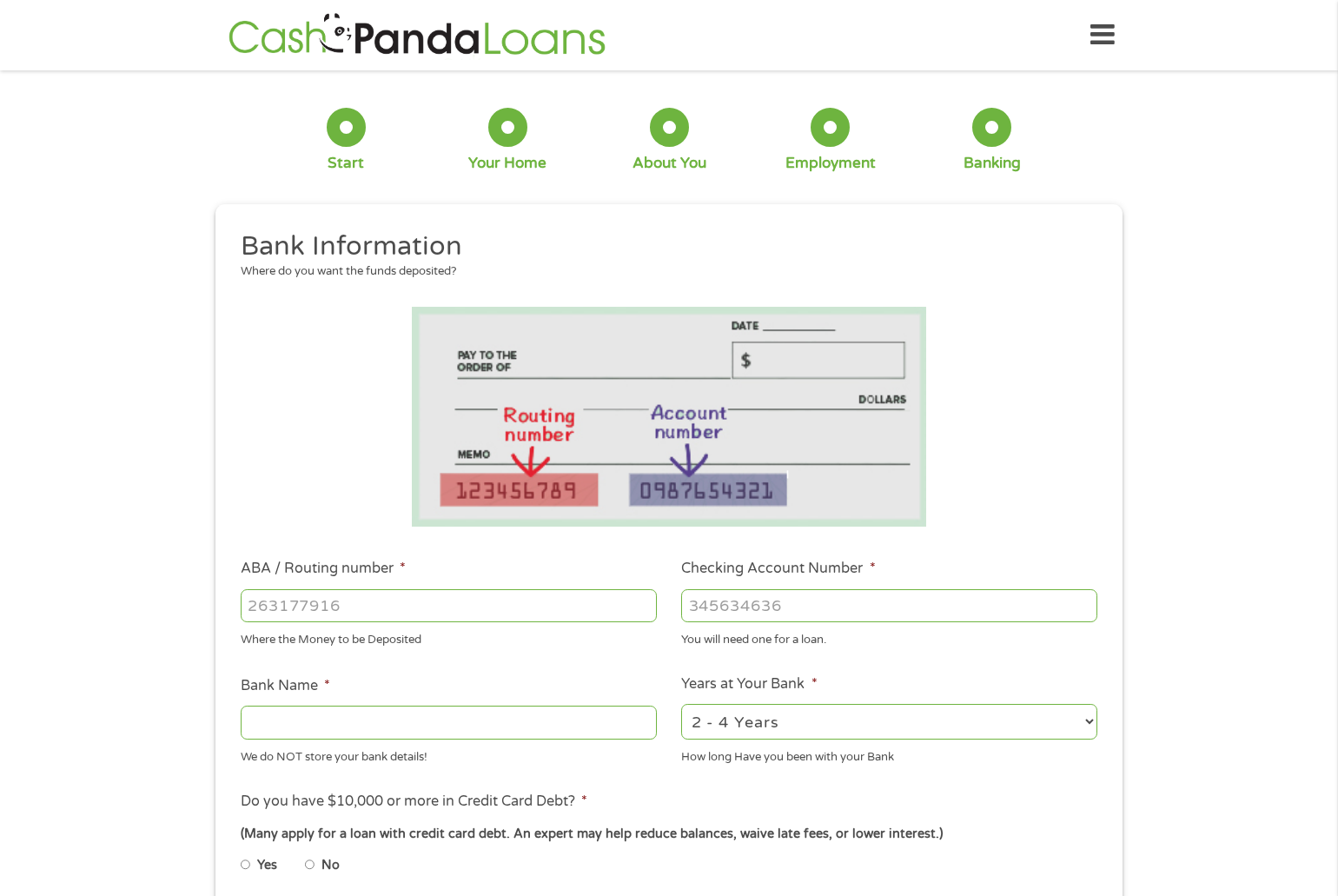
scroll to position [7, 7]
click at [326, 605] on input "ABA / Routing number *" at bounding box center [449, 605] width 416 height 33
type input "211489601"
type input "TRIANGLE CU"
type input "211489601"
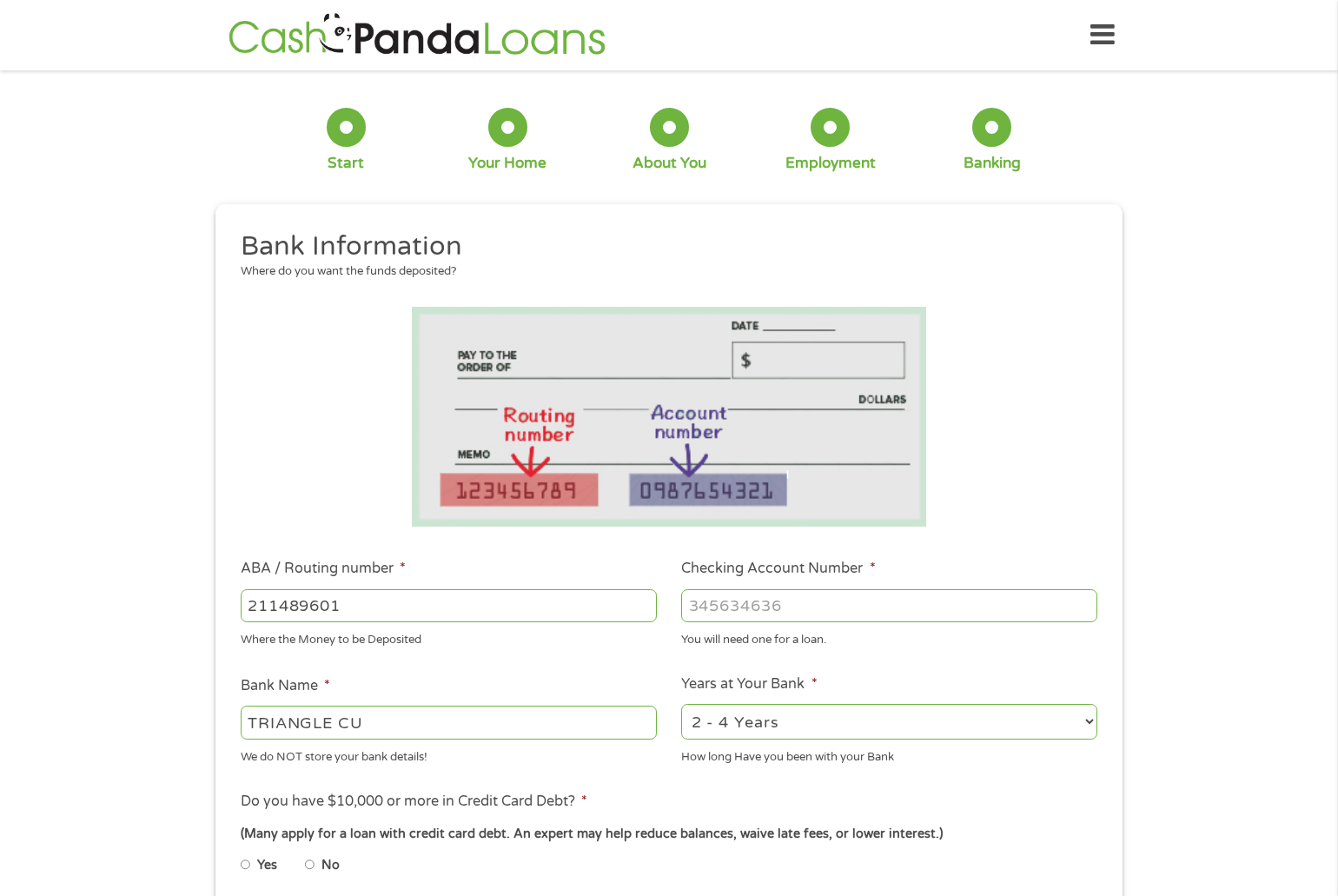
click at [709, 602] on input "Checking Account Number *" at bounding box center [889, 605] width 416 height 33
type input "020001295190"
click at [1089, 721] on select "2 - 4 Years 6 - 12 Months 1 - 2 Years Over 4 Years" at bounding box center [889, 720] width 416 height 35
select select "60months"
click at [681, 703] on select "2 - 4 Years 6 - 12 Months 1 - 2 Years Over 4 Years" at bounding box center [889, 720] width 416 height 35
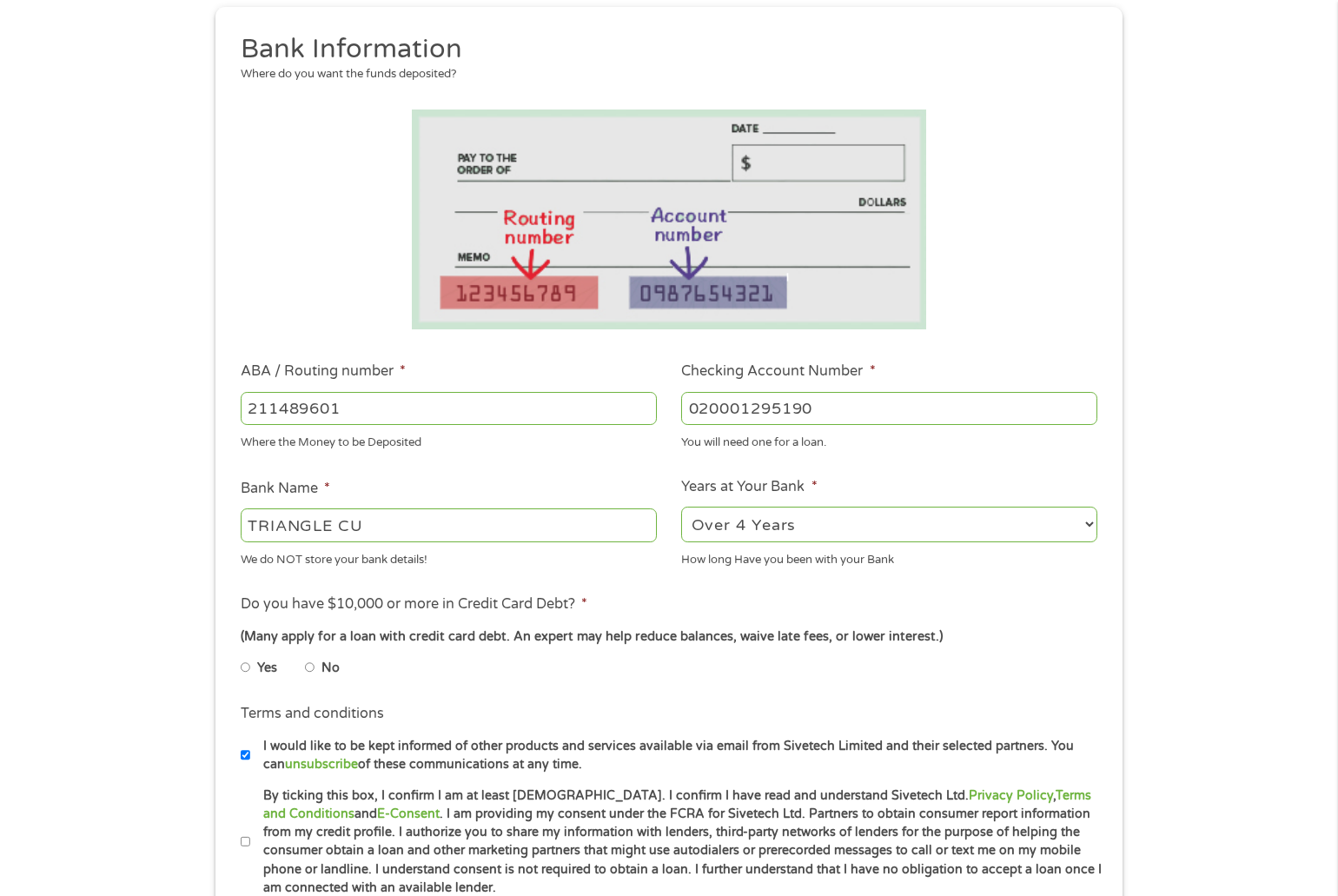
scroll to position [371, 0]
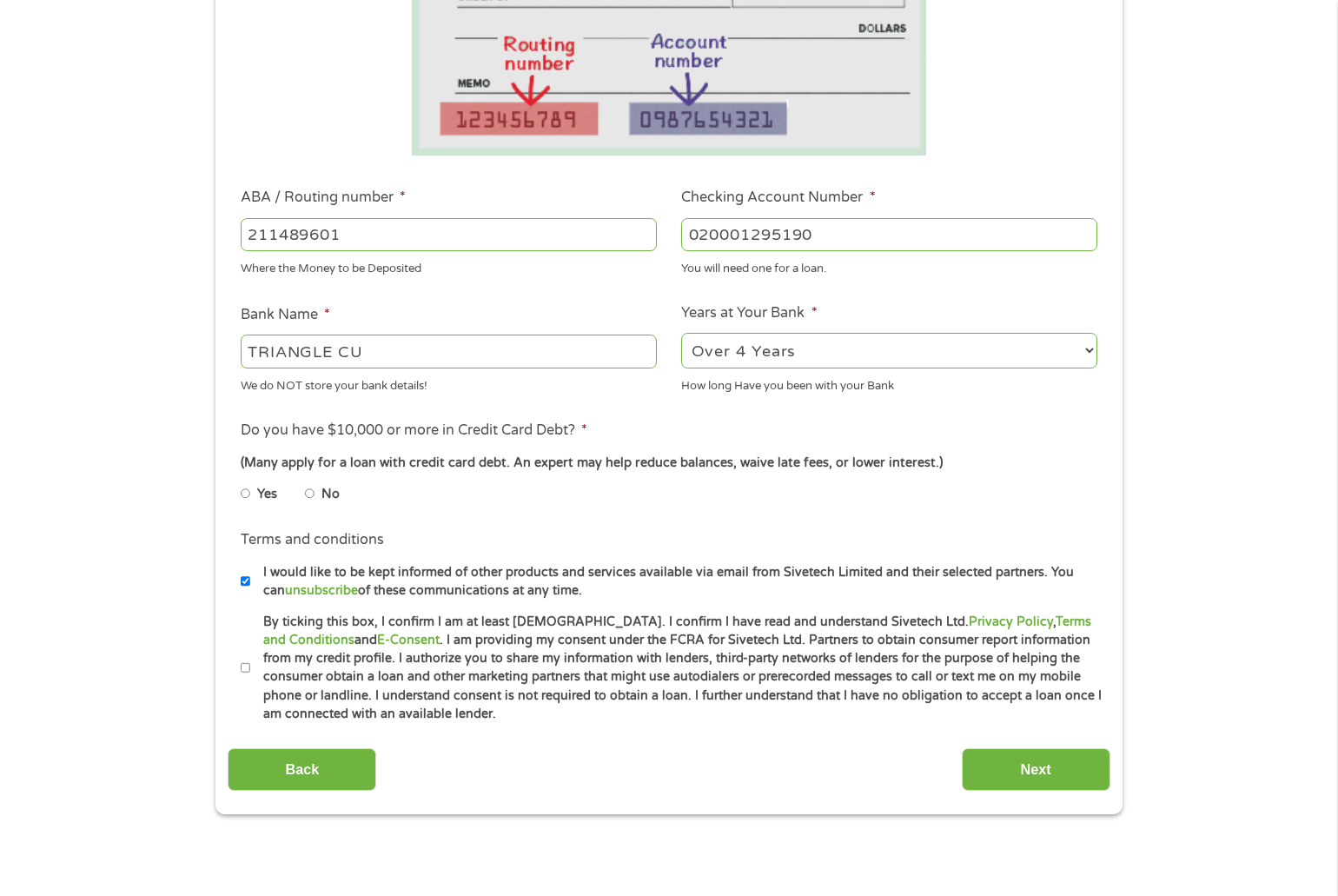
click at [309, 490] on input "No" at bounding box center [310, 492] width 10 height 28
radio input "true"
click at [243, 667] on input "By ticking this box, I confirm I am at least [DEMOGRAPHIC_DATA]. I confirm I ha…" at bounding box center [245, 667] width 10 height 28
checkbox input "true"
click at [1028, 769] on input "Next" at bounding box center [1036, 769] width 149 height 43
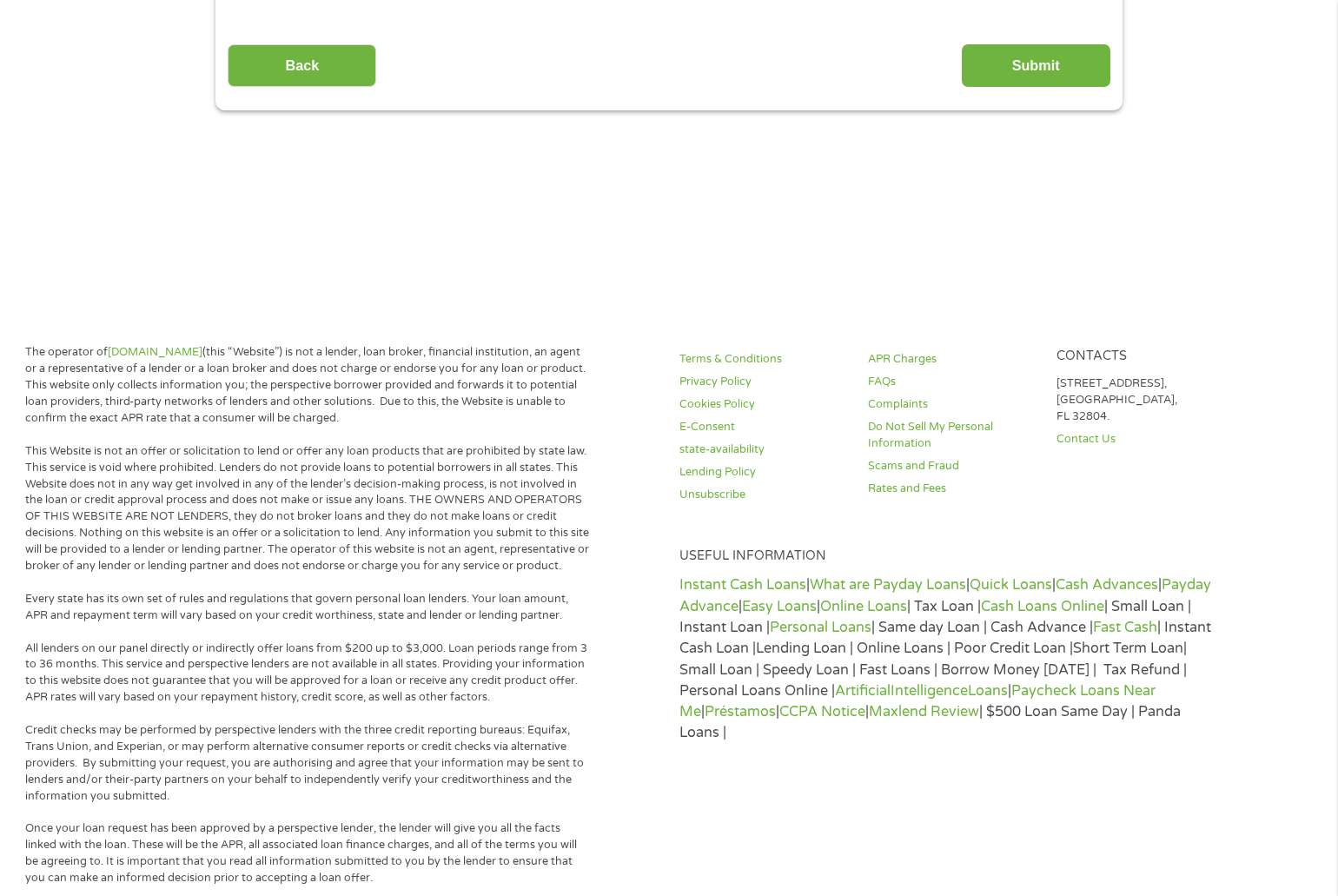
scroll to position [0, 0]
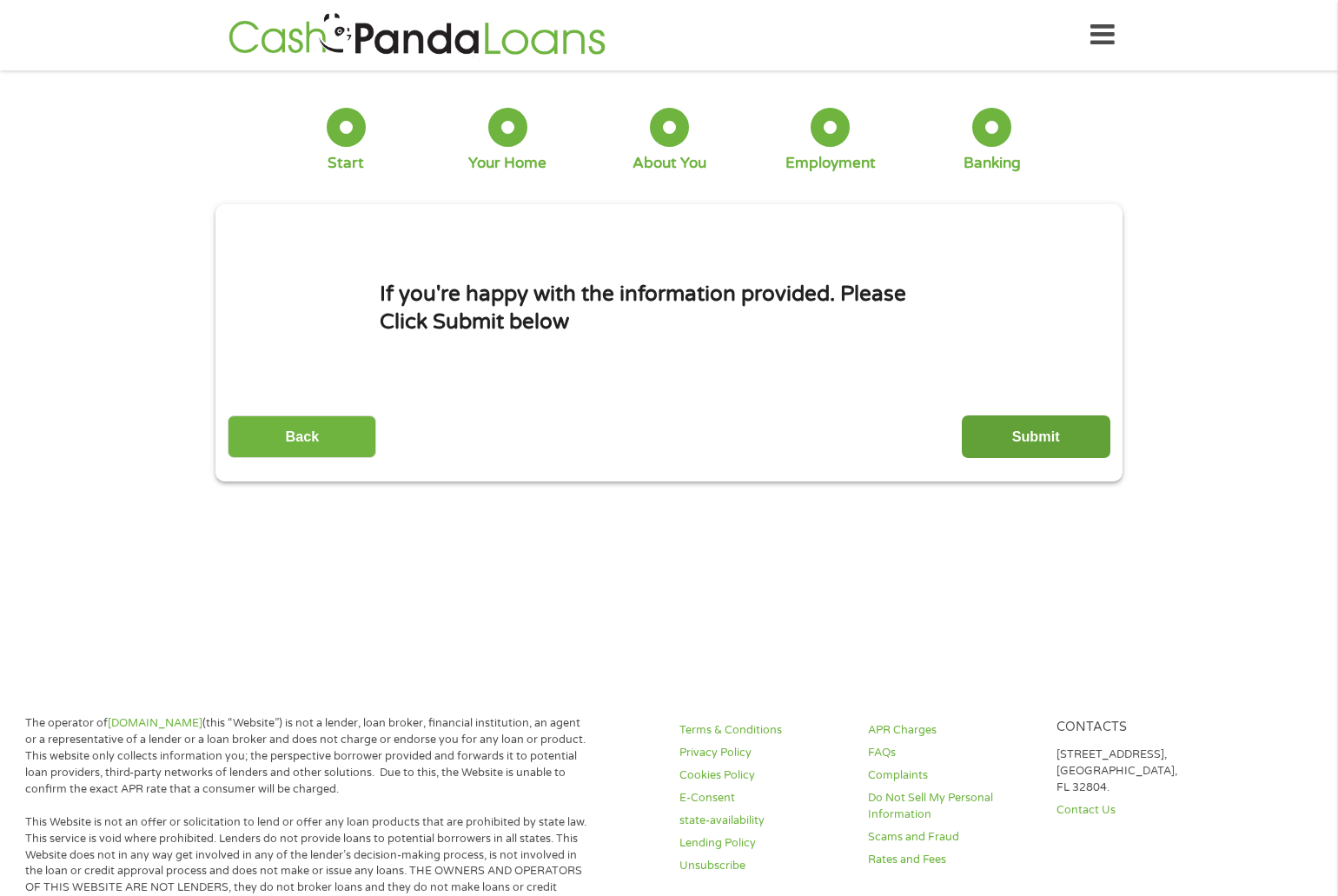
click at [1046, 440] on input "Submit" at bounding box center [1036, 436] width 149 height 43
